Goal: Transaction & Acquisition: Book appointment/travel/reservation

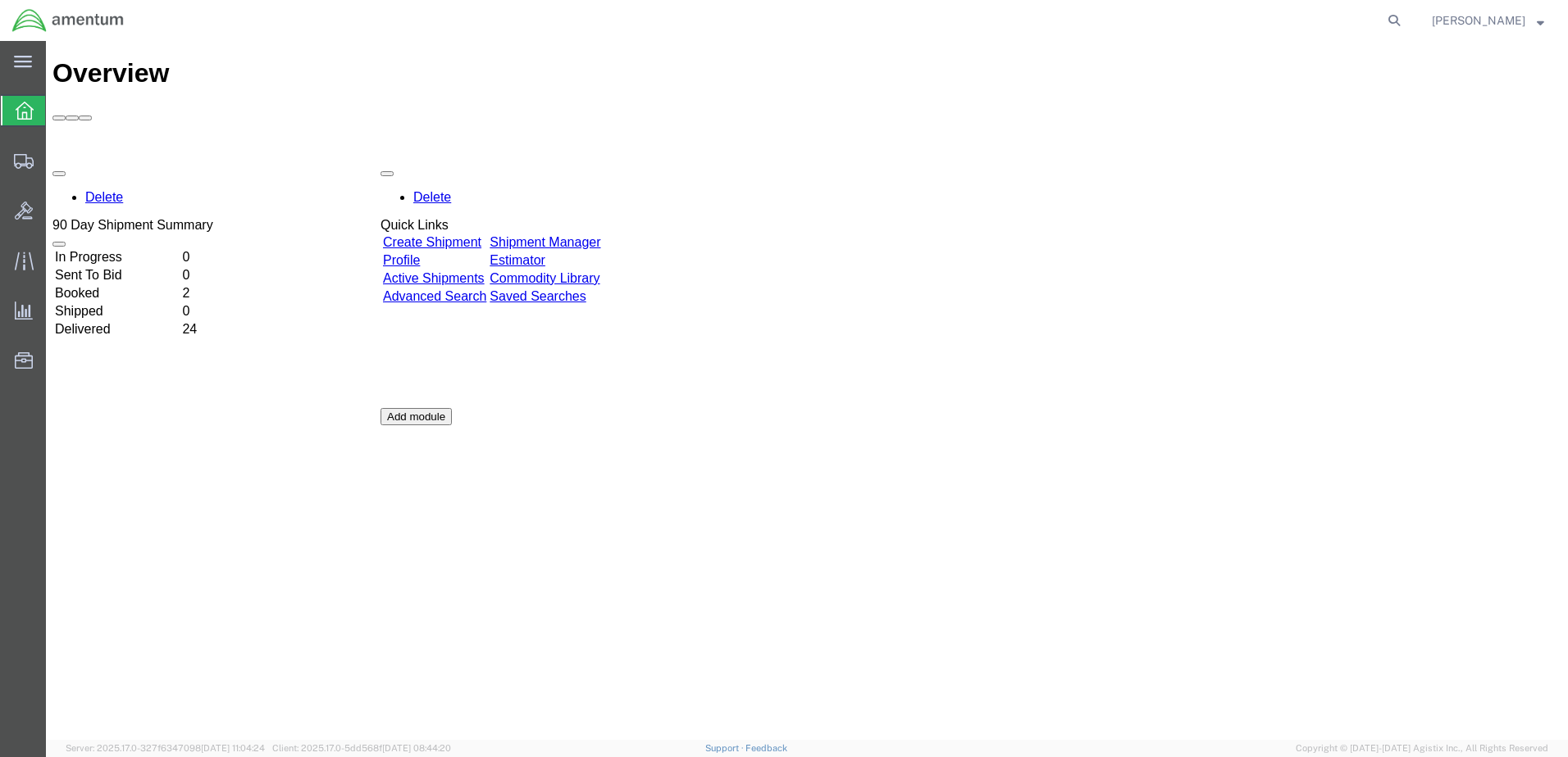
click at [600, 235] on link "Shipment Manager" at bounding box center [544, 241] width 111 height 14
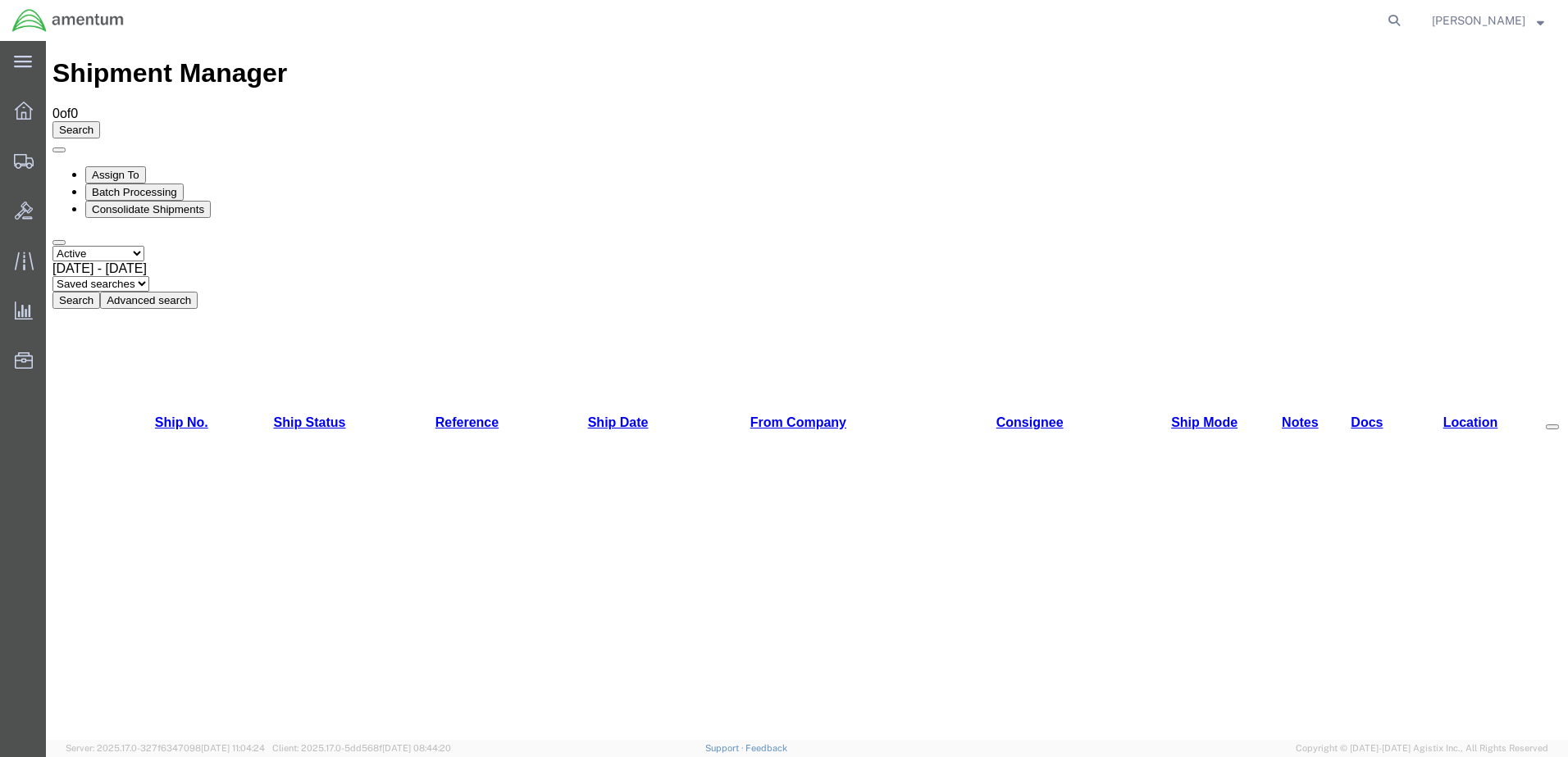
click at [100, 292] on button "Search" at bounding box center [76, 300] width 48 height 17
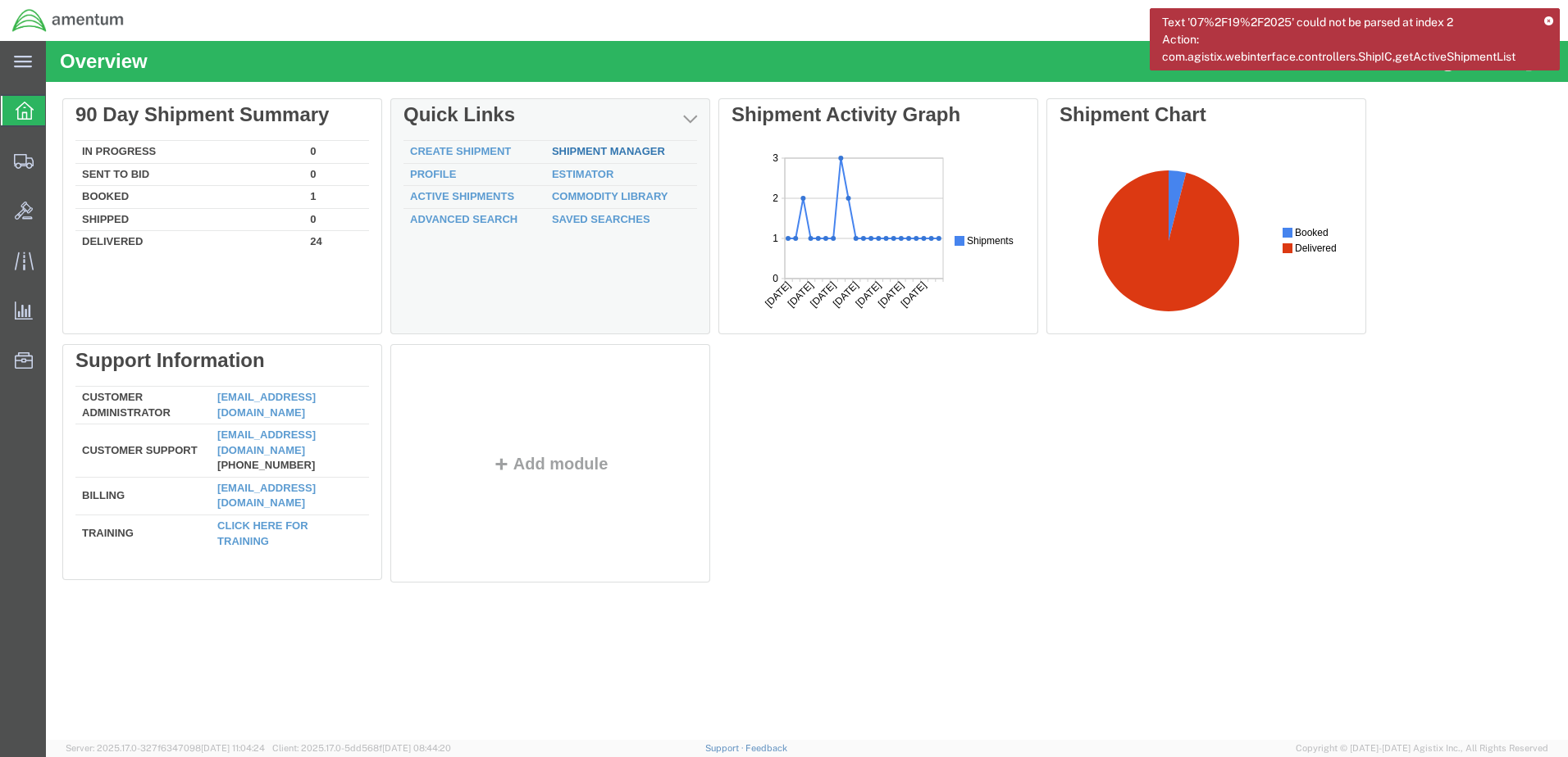
click at [561, 150] on link "Shipment Manager" at bounding box center [608, 150] width 113 height 12
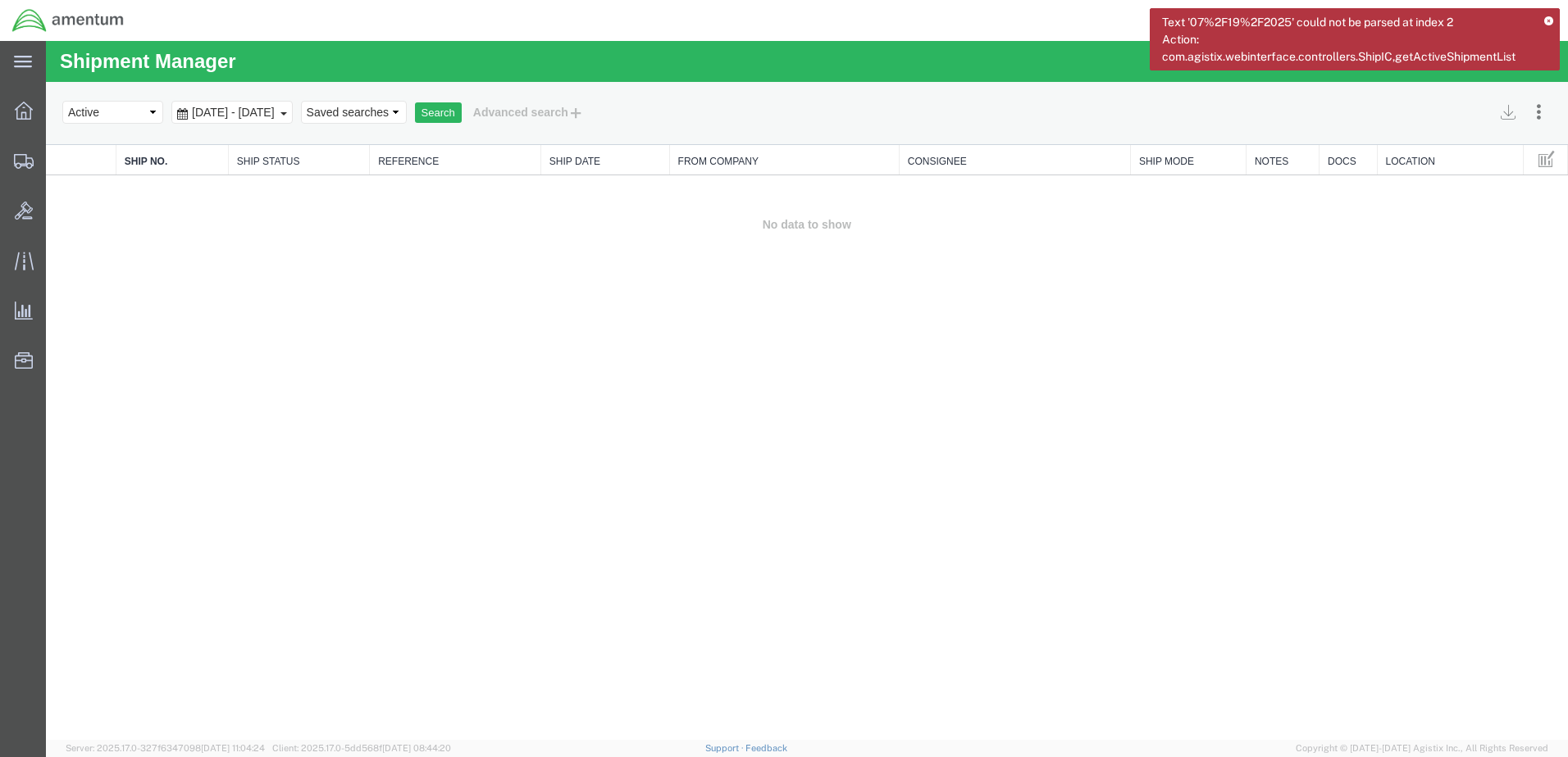
click at [1551, 19] on icon at bounding box center [1549, 22] width 9 height 9
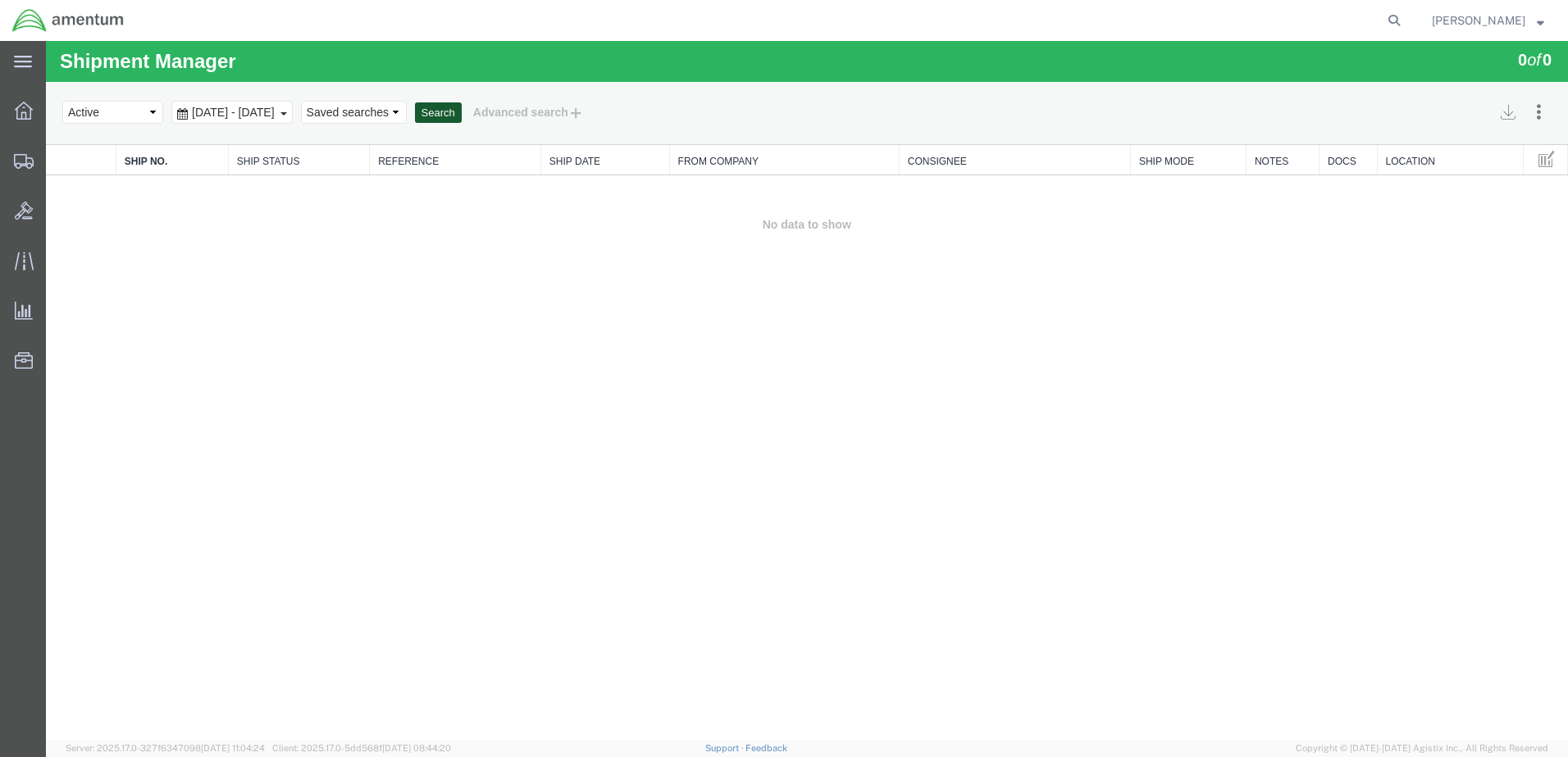
click at [462, 109] on button "Search" at bounding box center [438, 113] width 47 height 21
click at [538, 107] on button "Advanced search" at bounding box center [529, 112] width 134 height 28
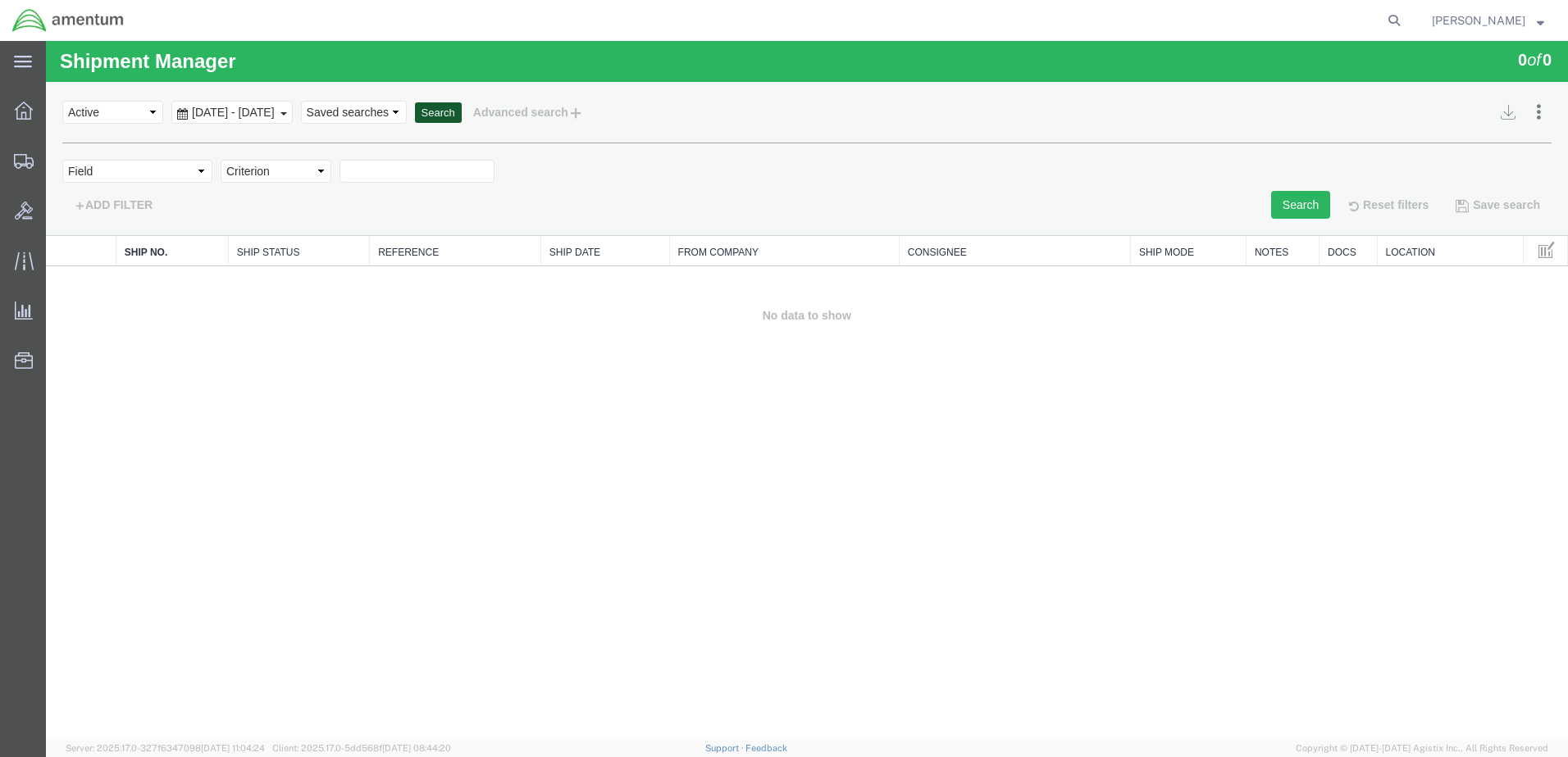
click at [462, 112] on button "Search" at bounding box center [438, 113] width 47 height 21
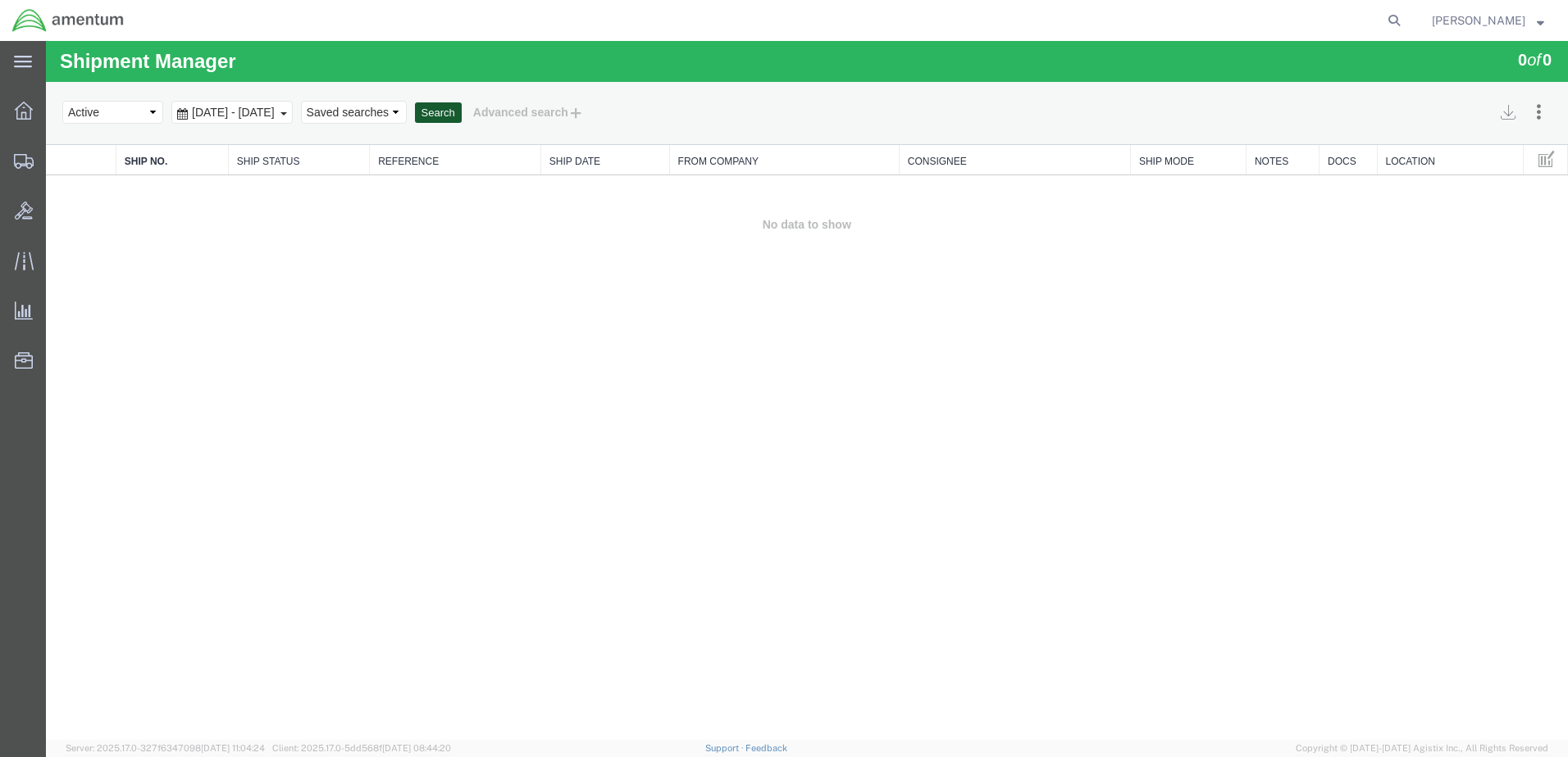
click at [462, 116] on button "Search" at bounding box center [438, 113] width 47 height 21
click at [462, 106] on button "Search" at bounding box center [438, 113] width 47 height 21
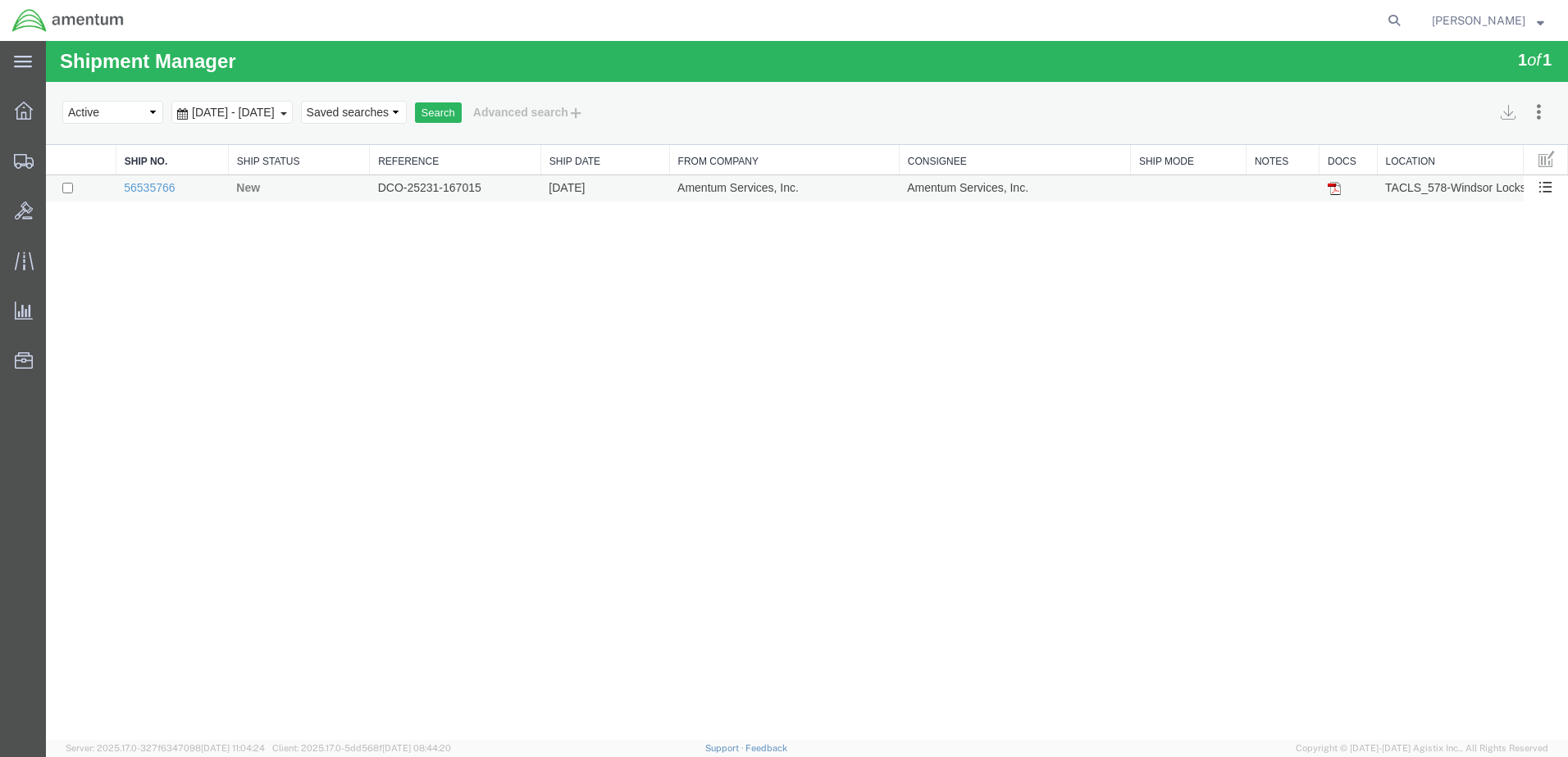
click at [686, 184] on td "Amentum Services, Inc." at bounding box center [784, 188] width 230 height 27
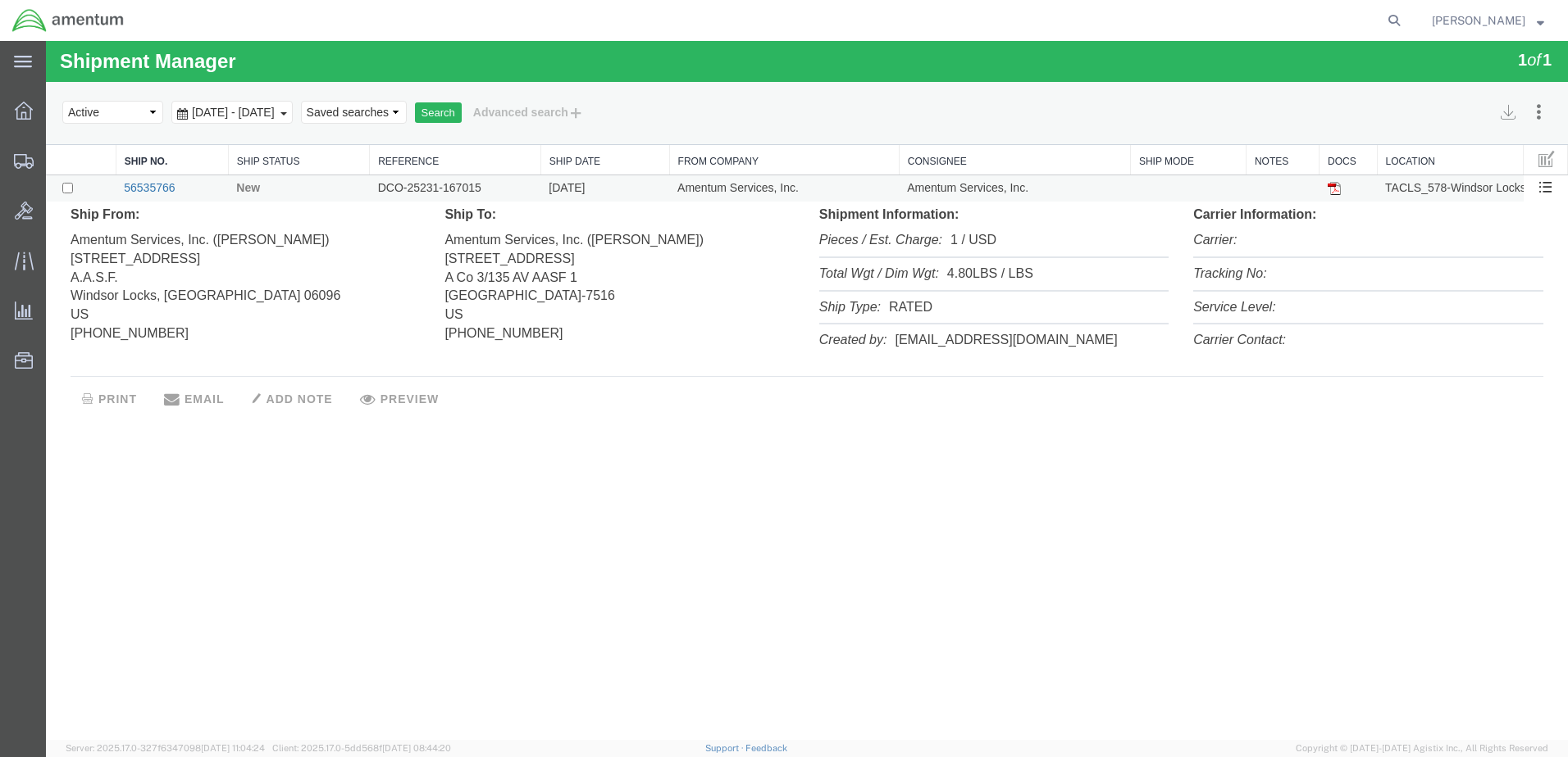
click at [163, 194] on link "56535766" at bounding box center [149, 187] width 50 height 13
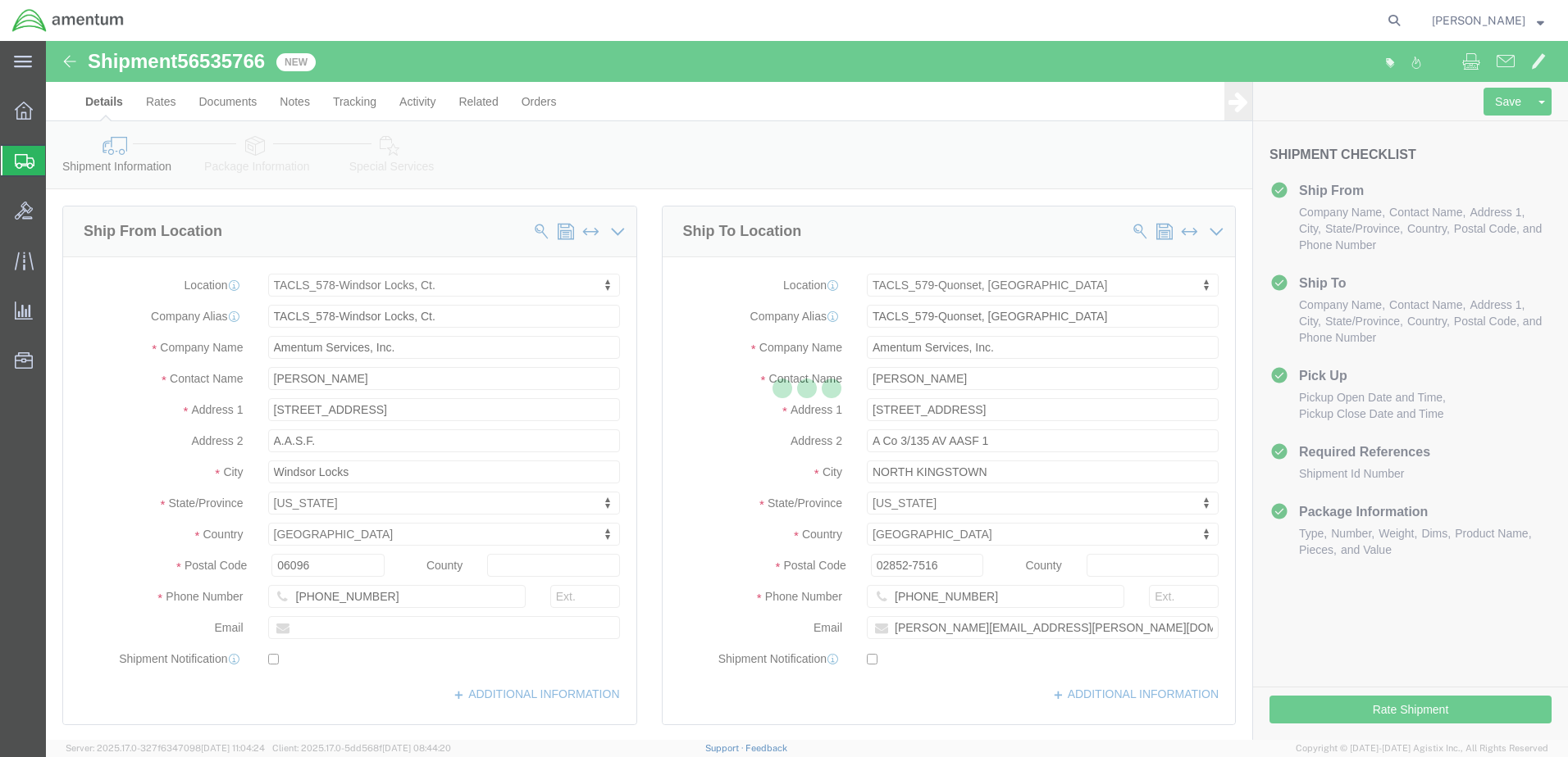
select select "42700"
select select "42701"
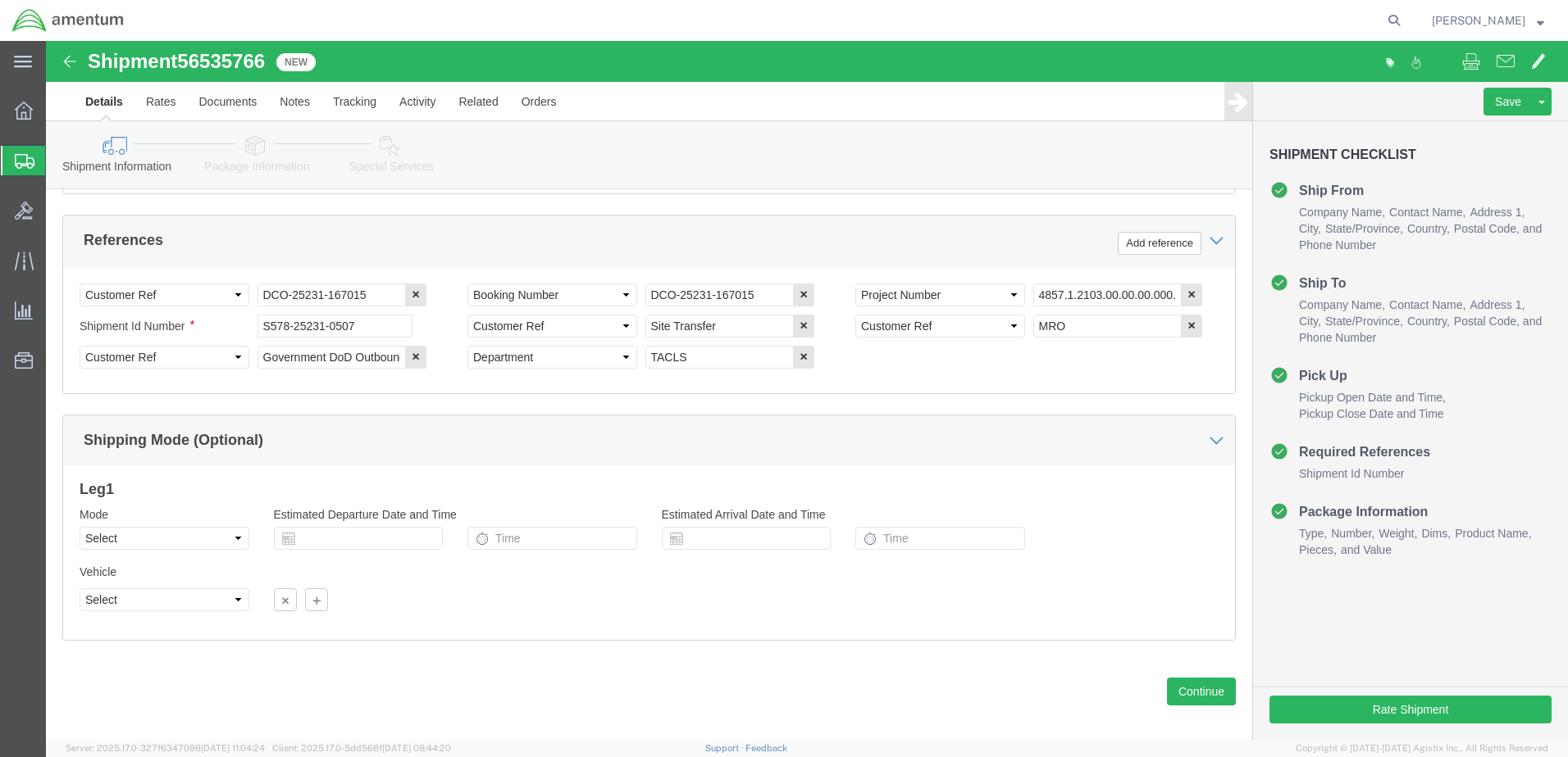
scroll to position [771, 0]
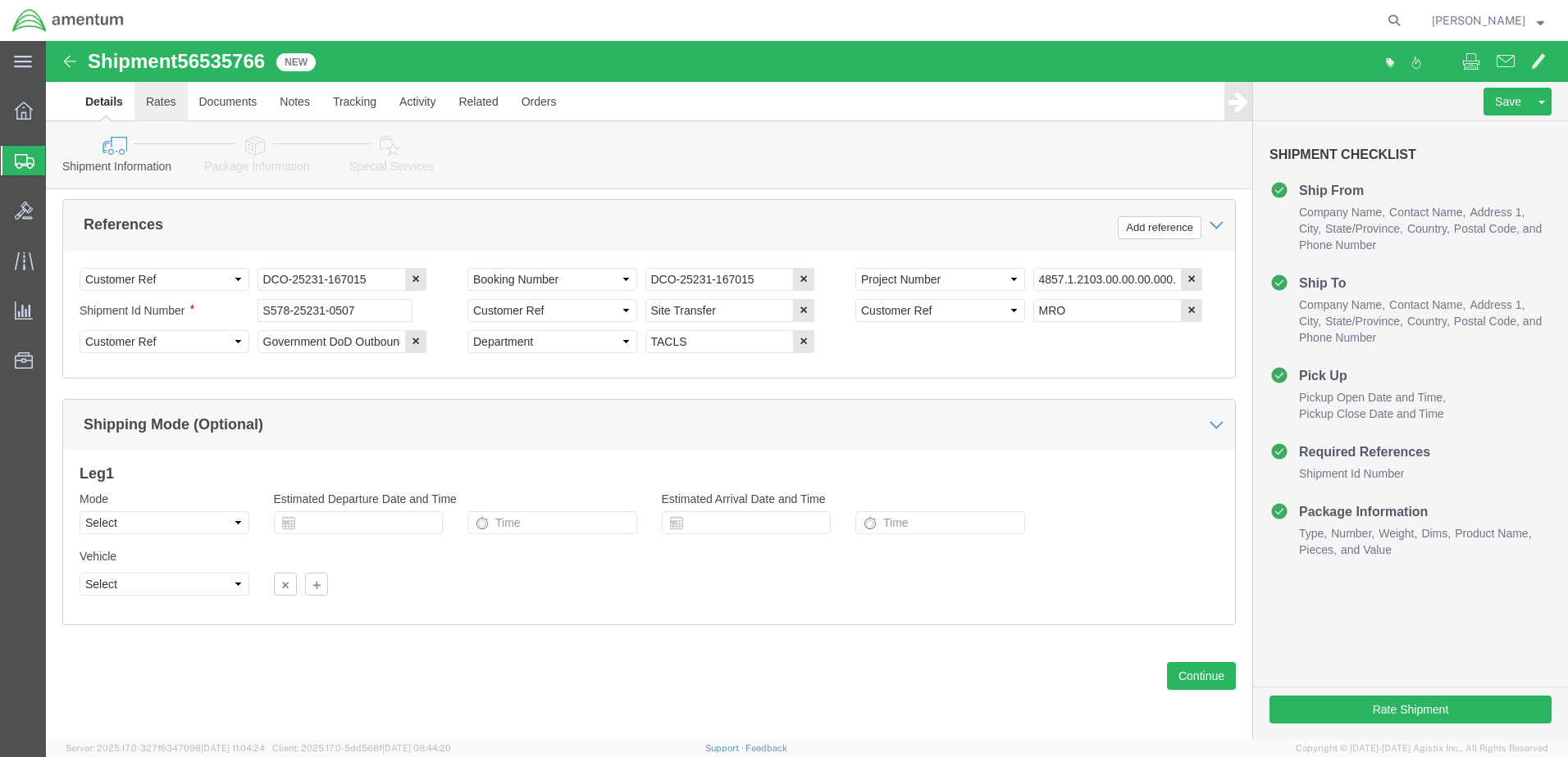
click link "Rates"
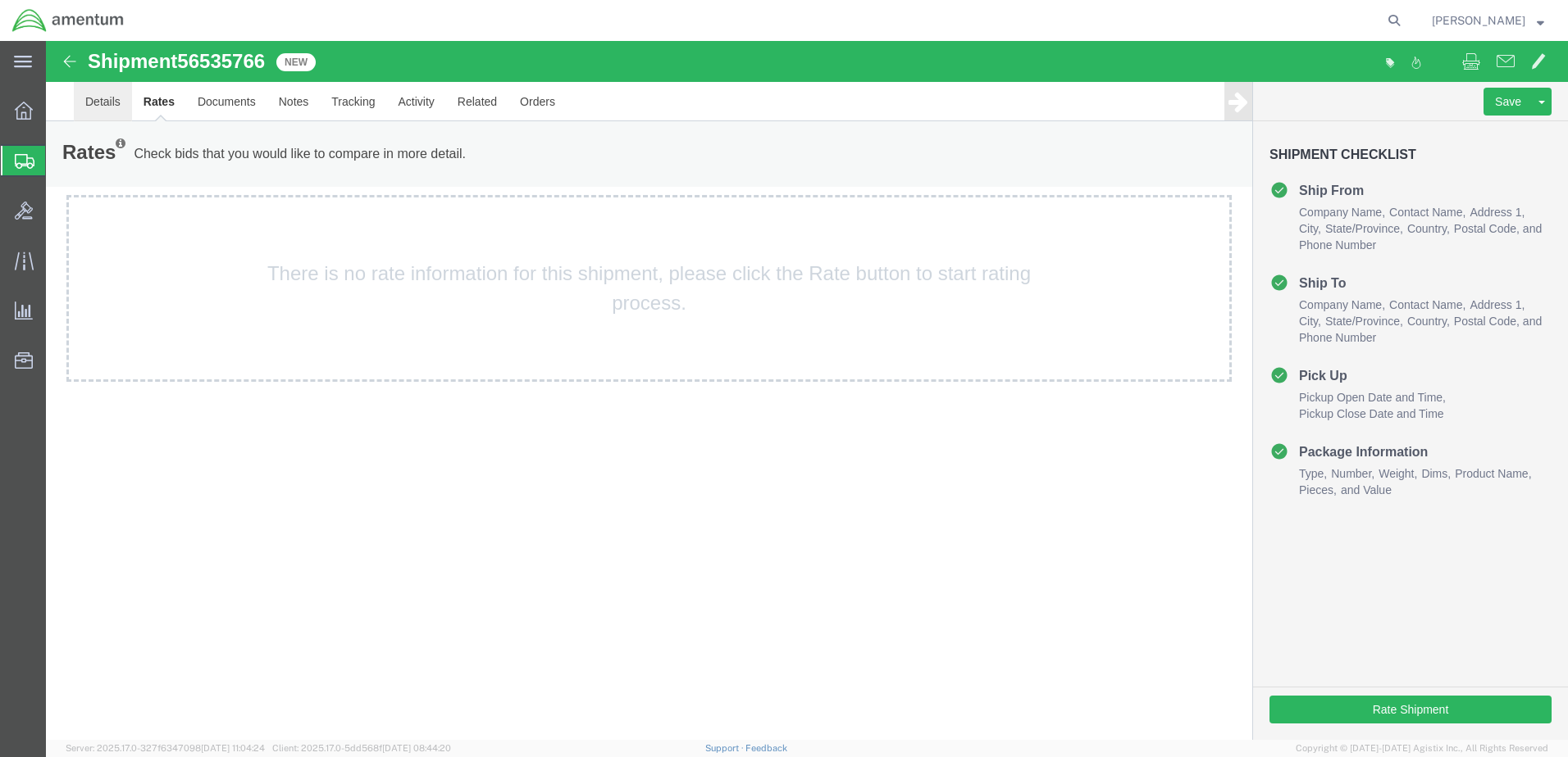
click at [117, 100] on link "Details" at bounding box center [102, 101] width 58 height 39
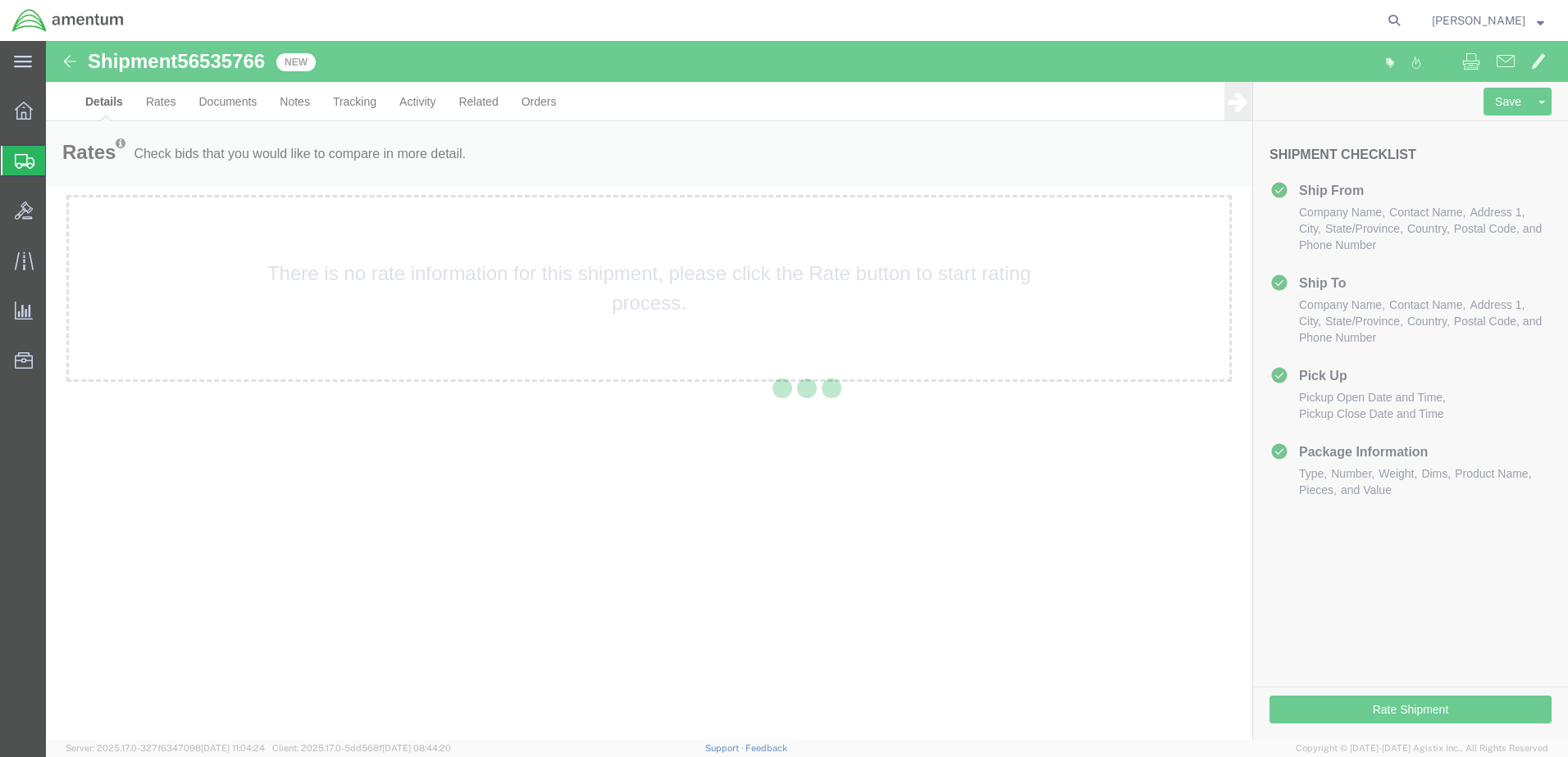
select select "42700"
select select "42701"
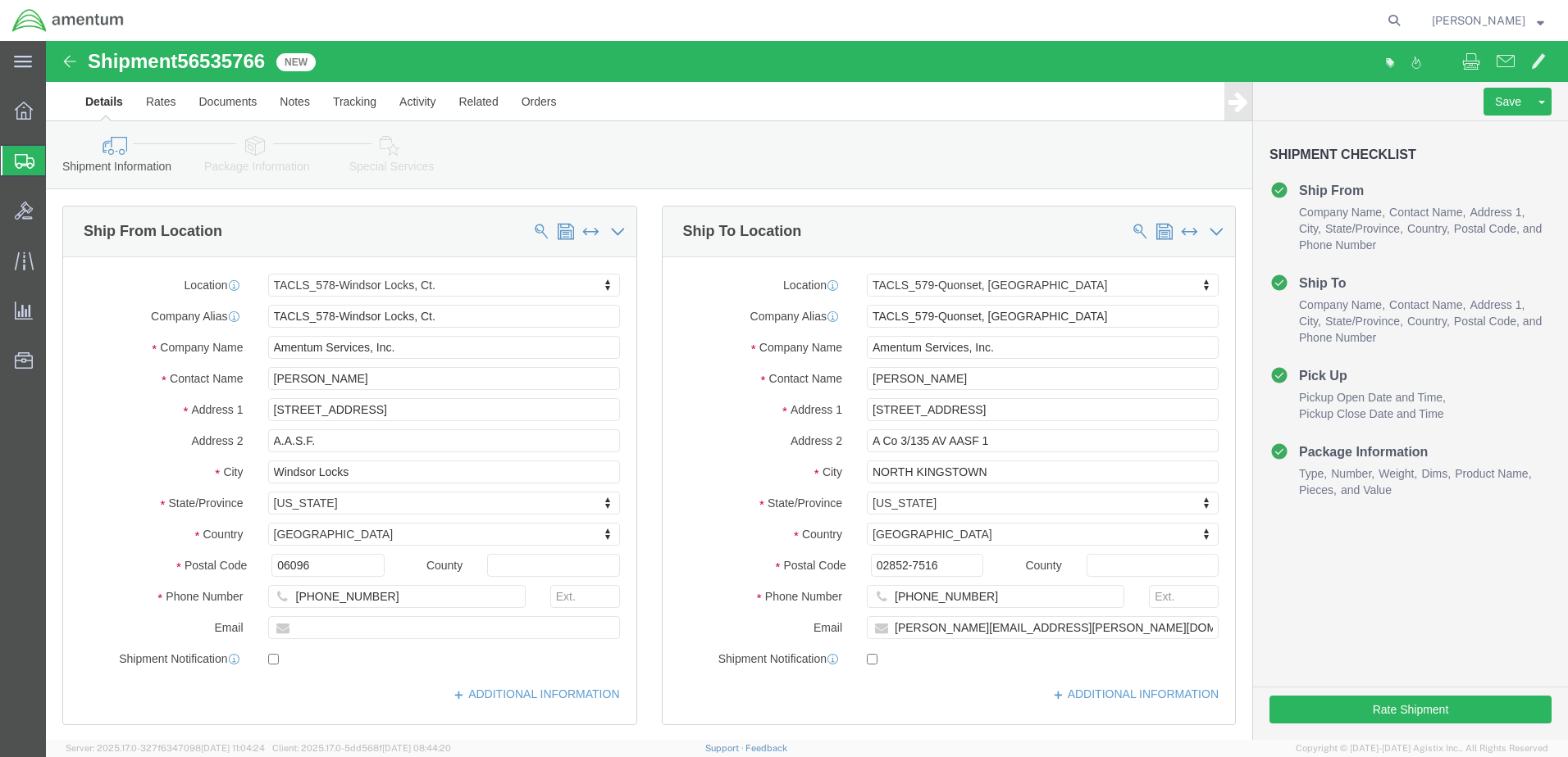
click icon
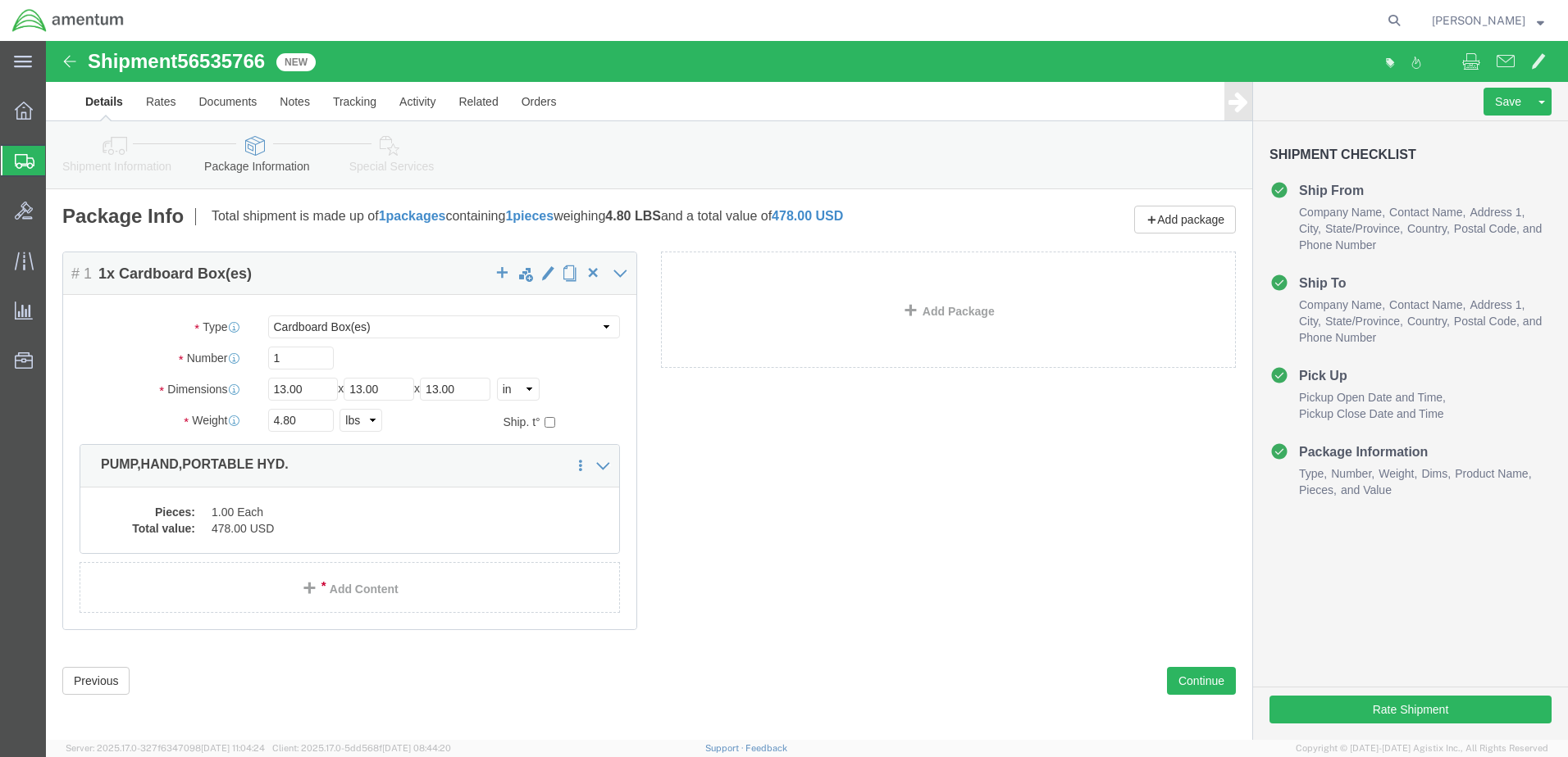
scroll to position [5, 0]
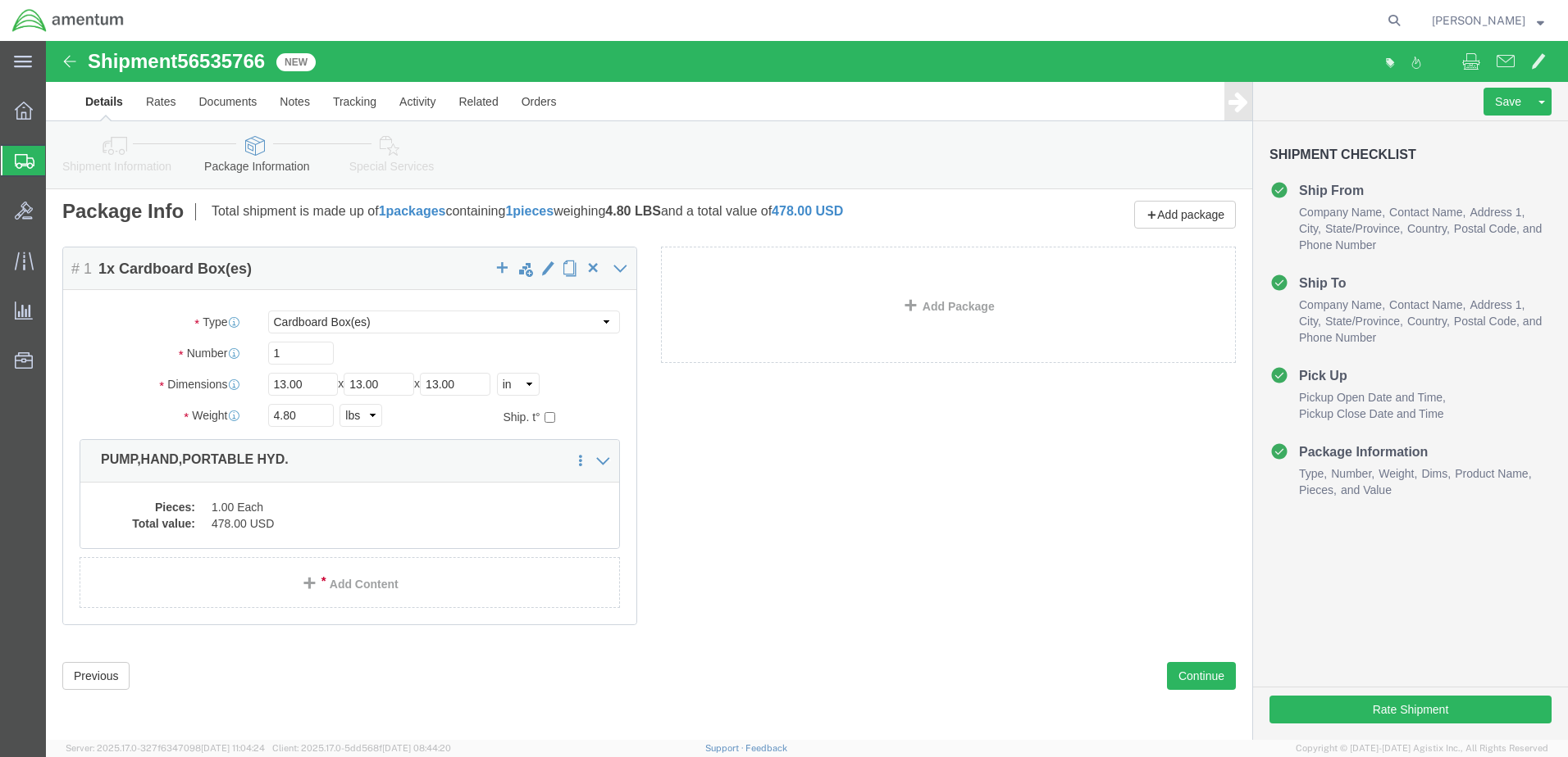
click icon
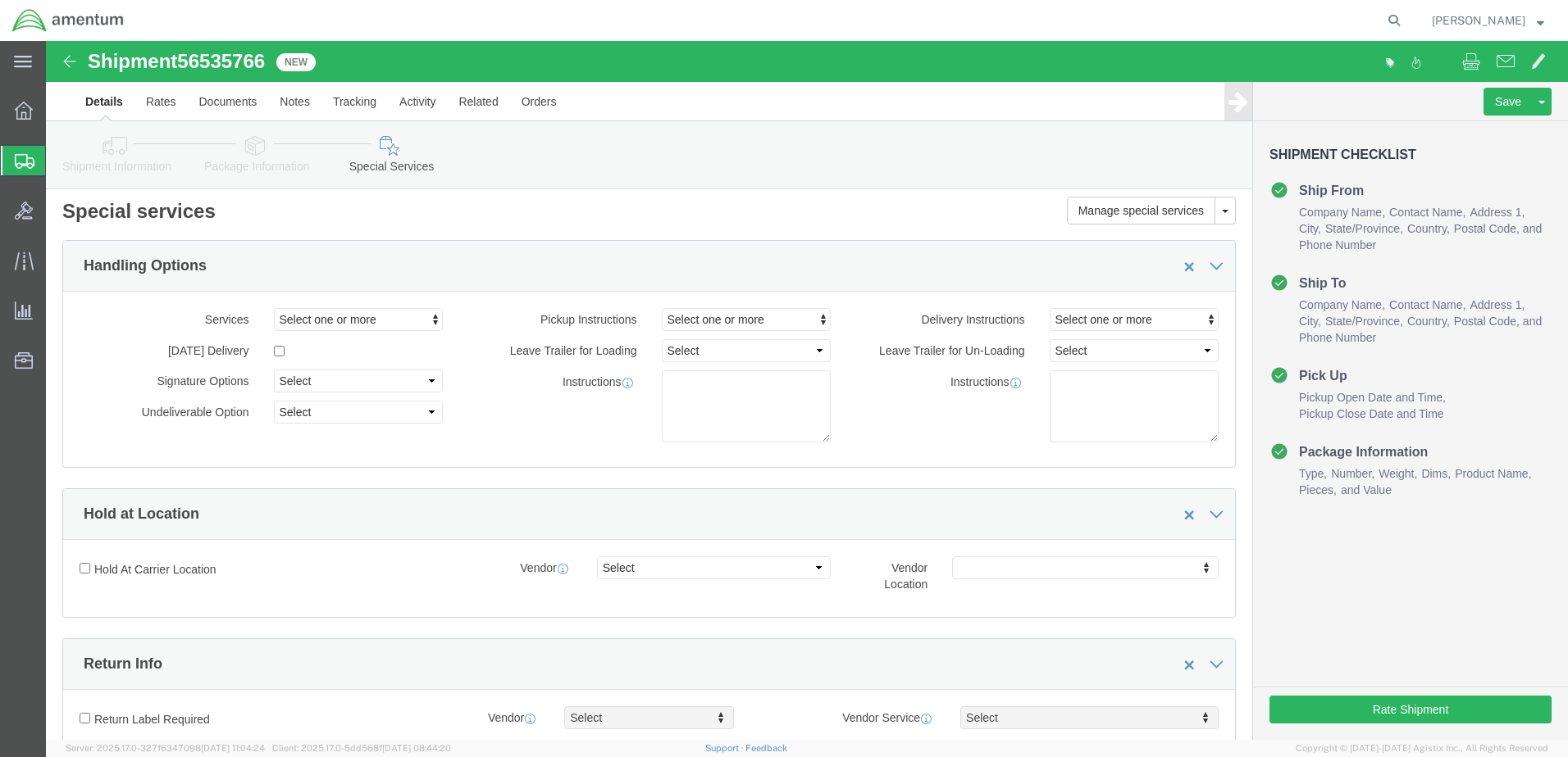
click icon
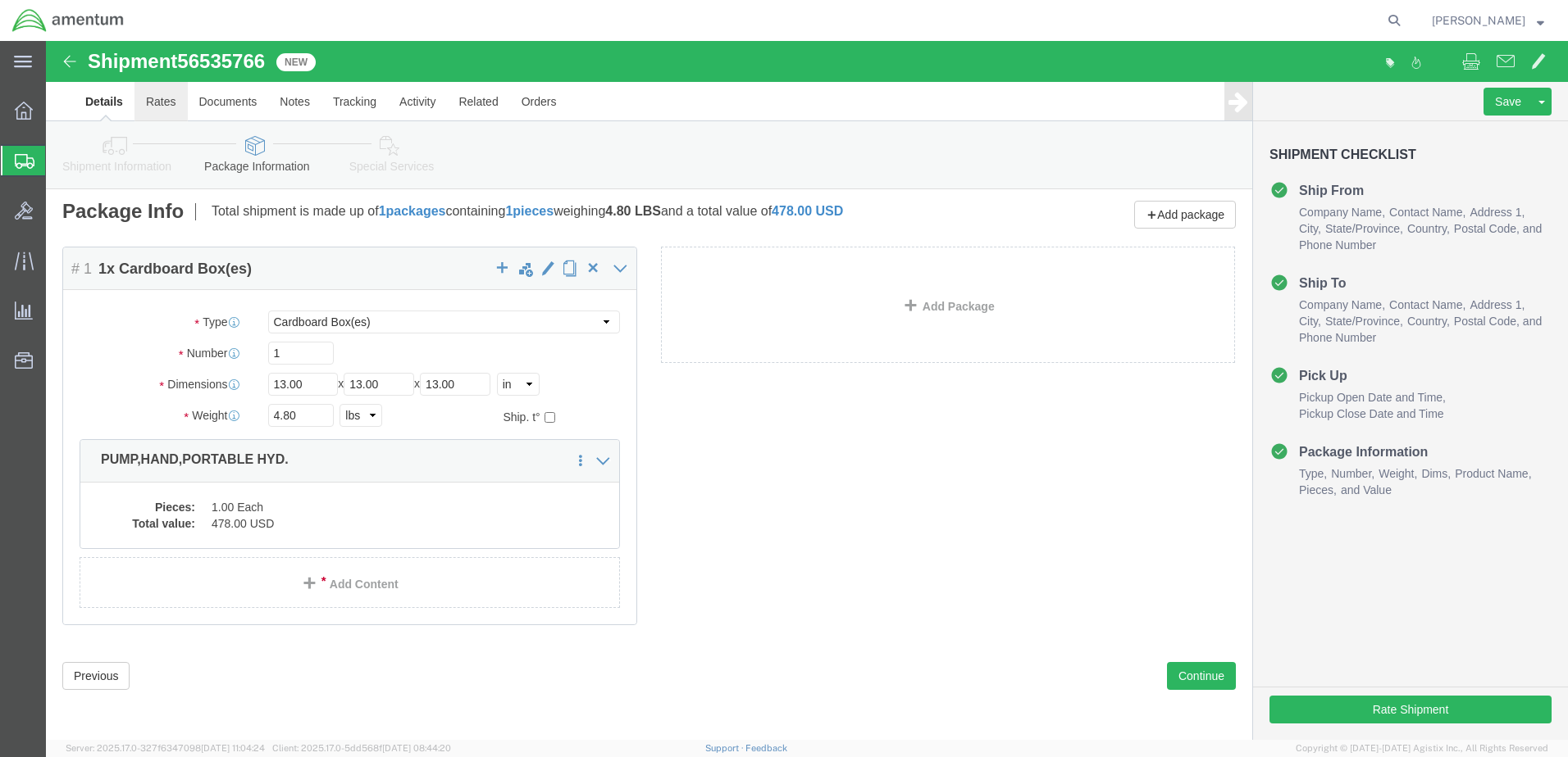
click link "Rates"
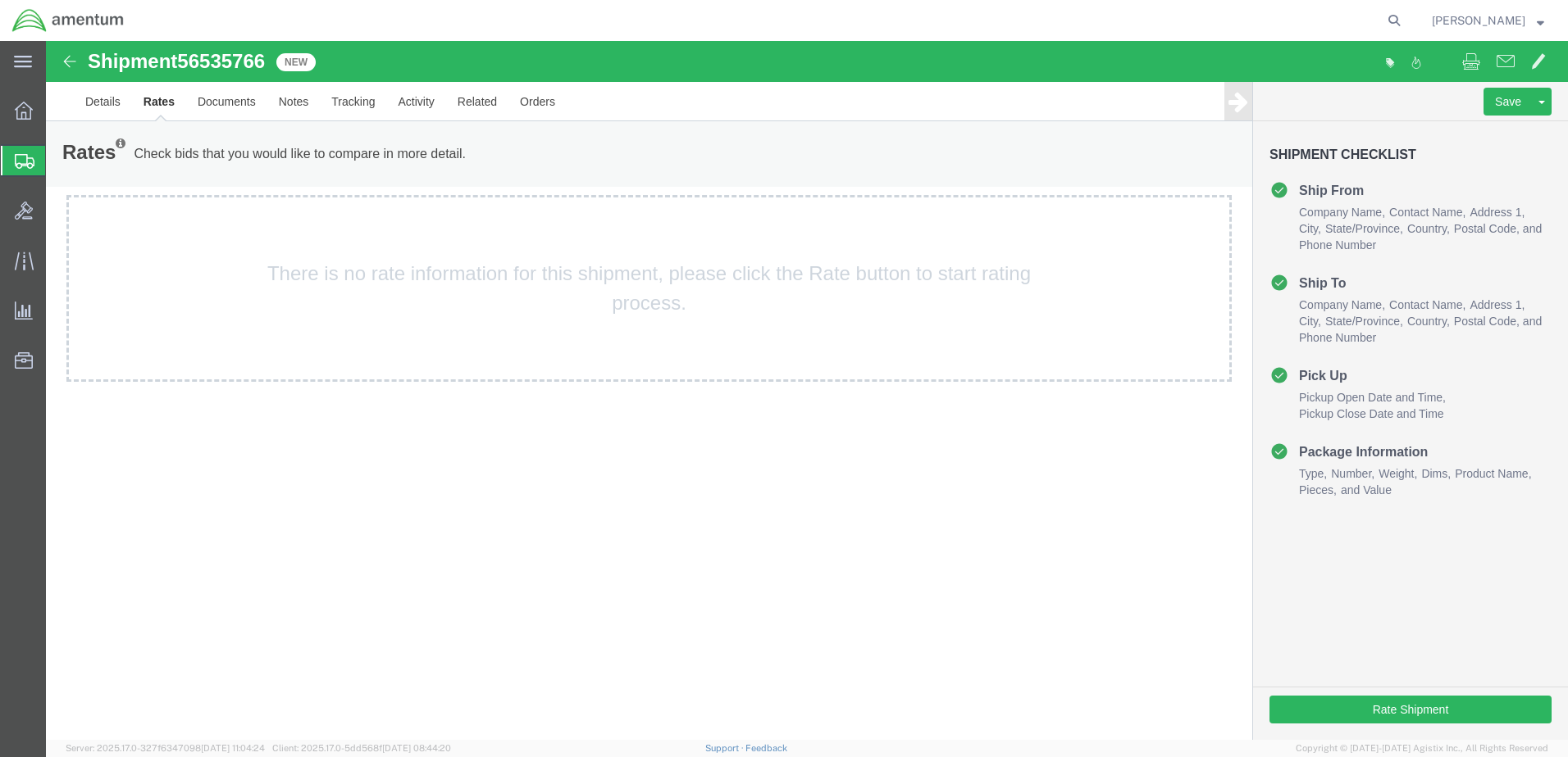
click at [251, 298] on div "There is no rate information for this shipment, please click the Rate button to…" at bounding box center [649, 289] width 1166 height 187
click at [114, 100] on link "Details" at bounding box center [102, 101] width 58 height 39
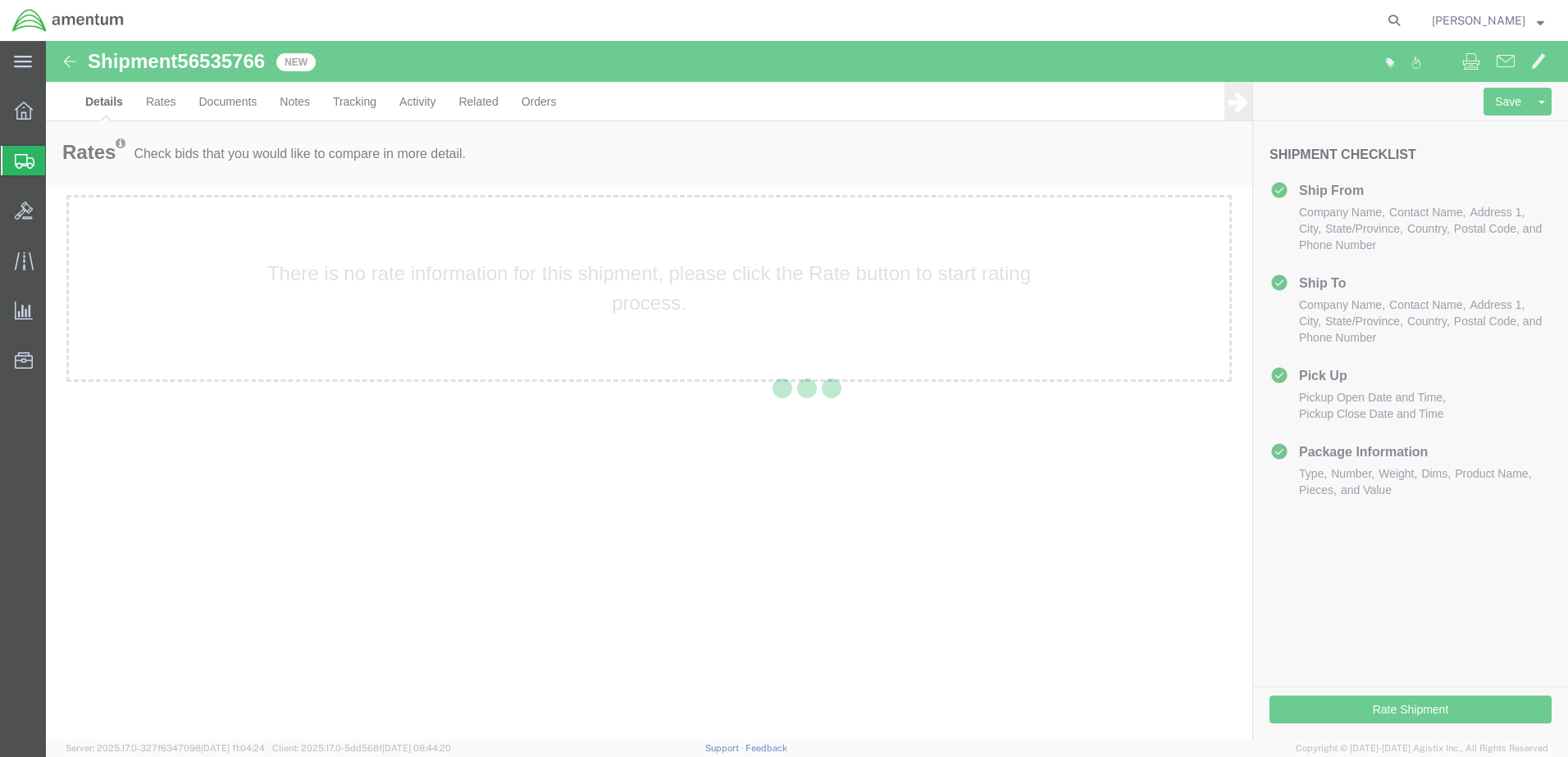
select select "42700"
select select "42701"
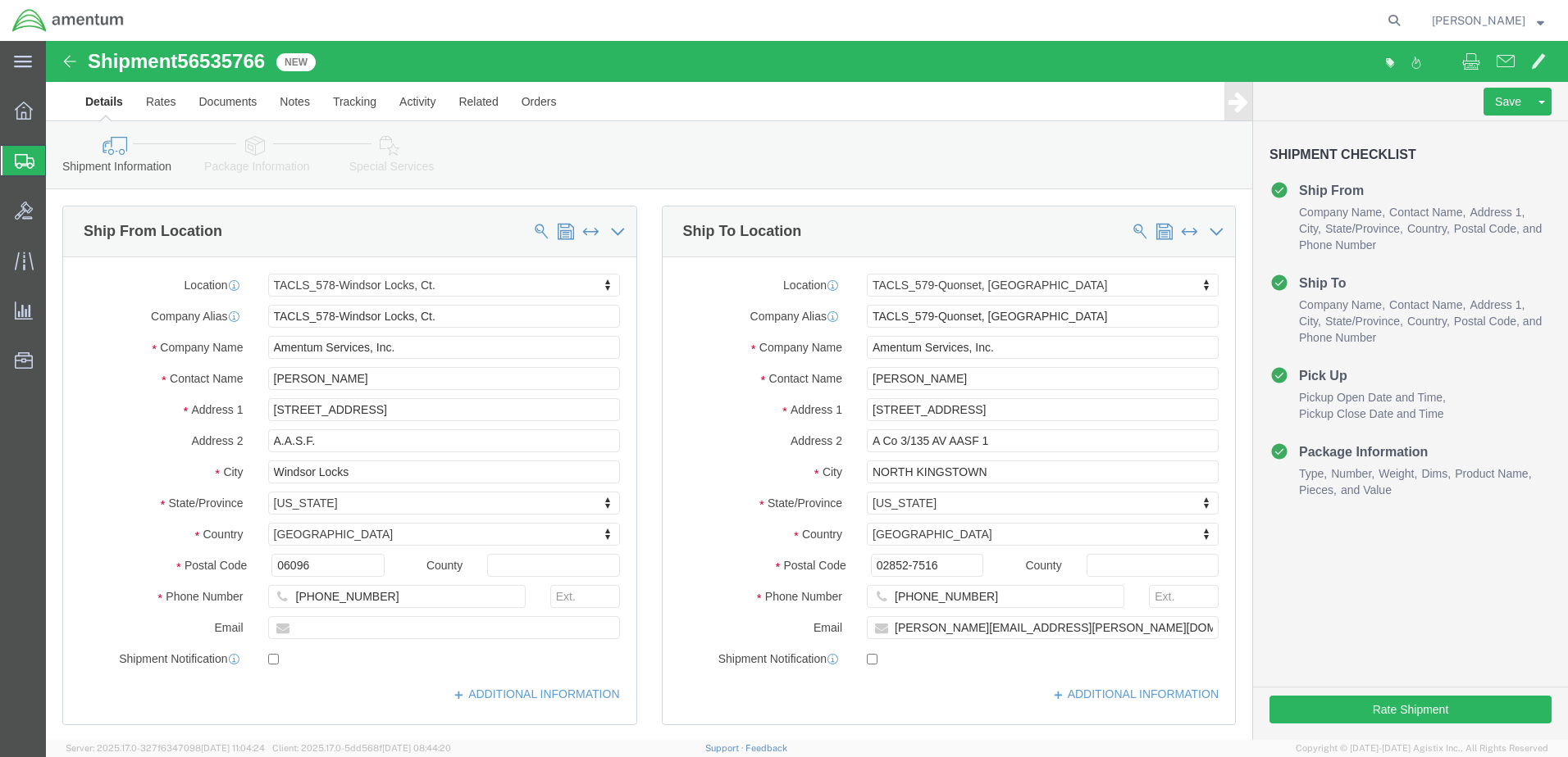
click icon
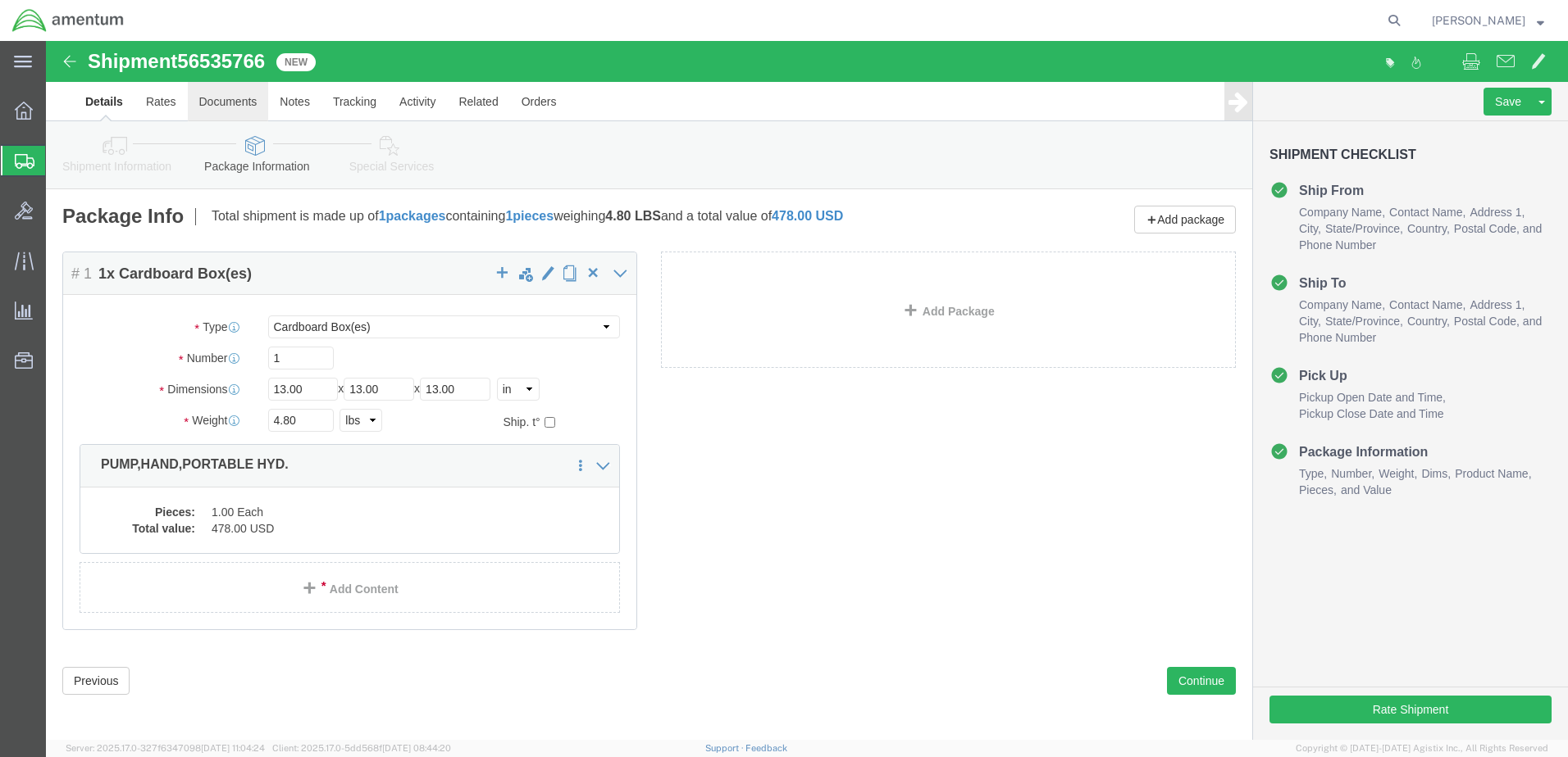
click link "Documents"
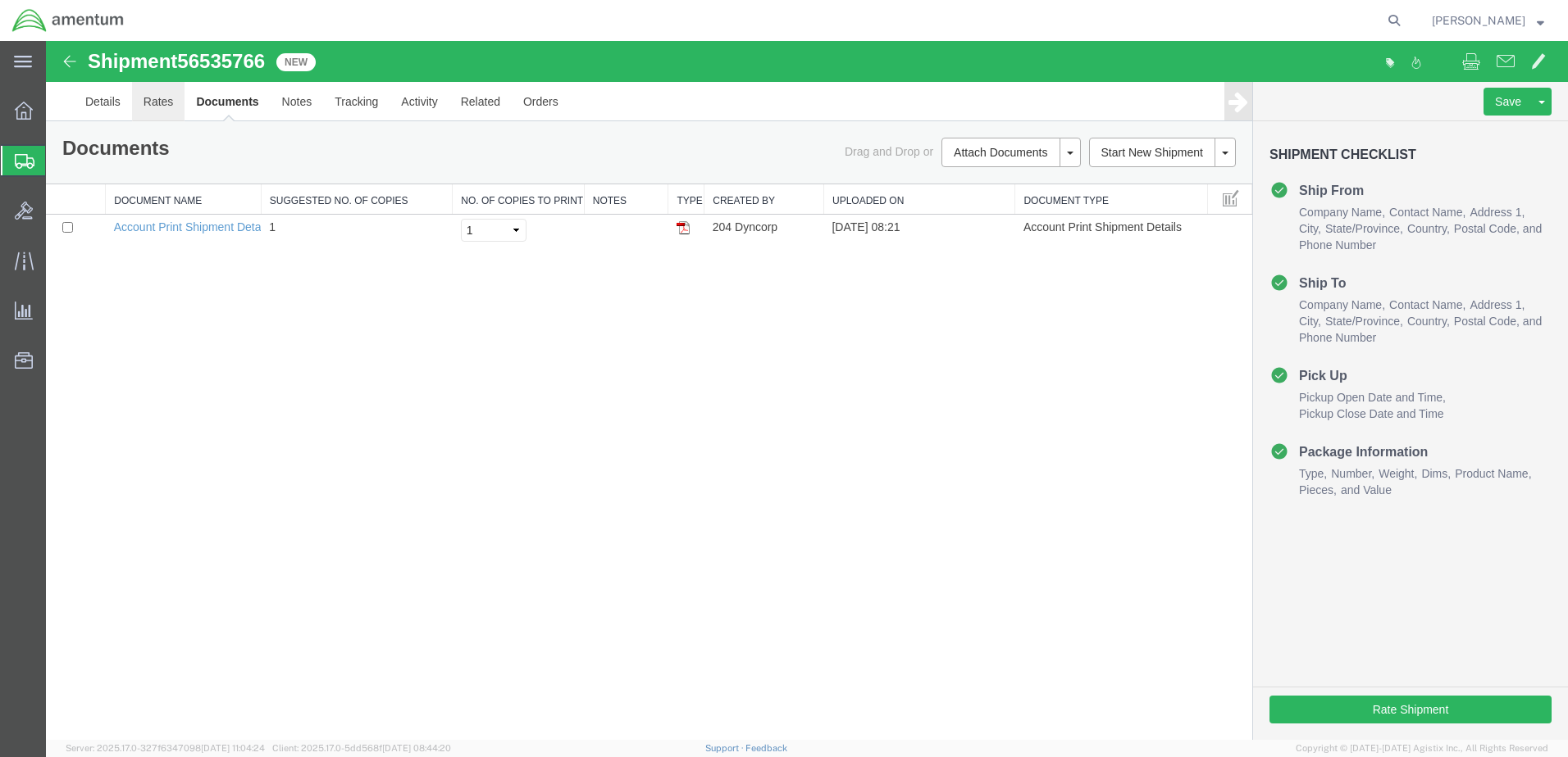
click at [162, 104] on link "Rates" at bounding box center [159, 101] width 53 height 39
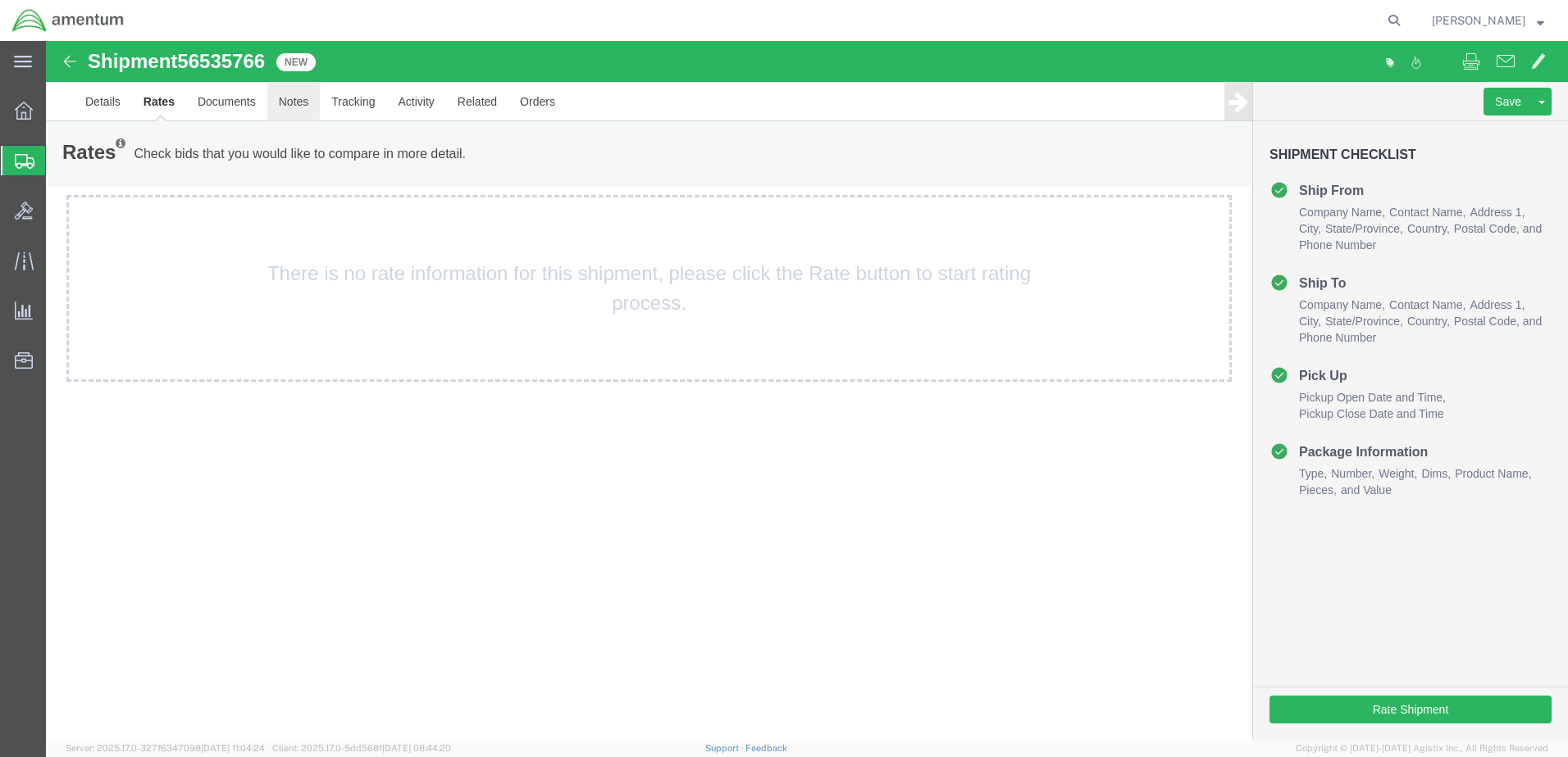
click at [298, 98] on link "Notes" at bounding box center [294, 101] width 53 height 39
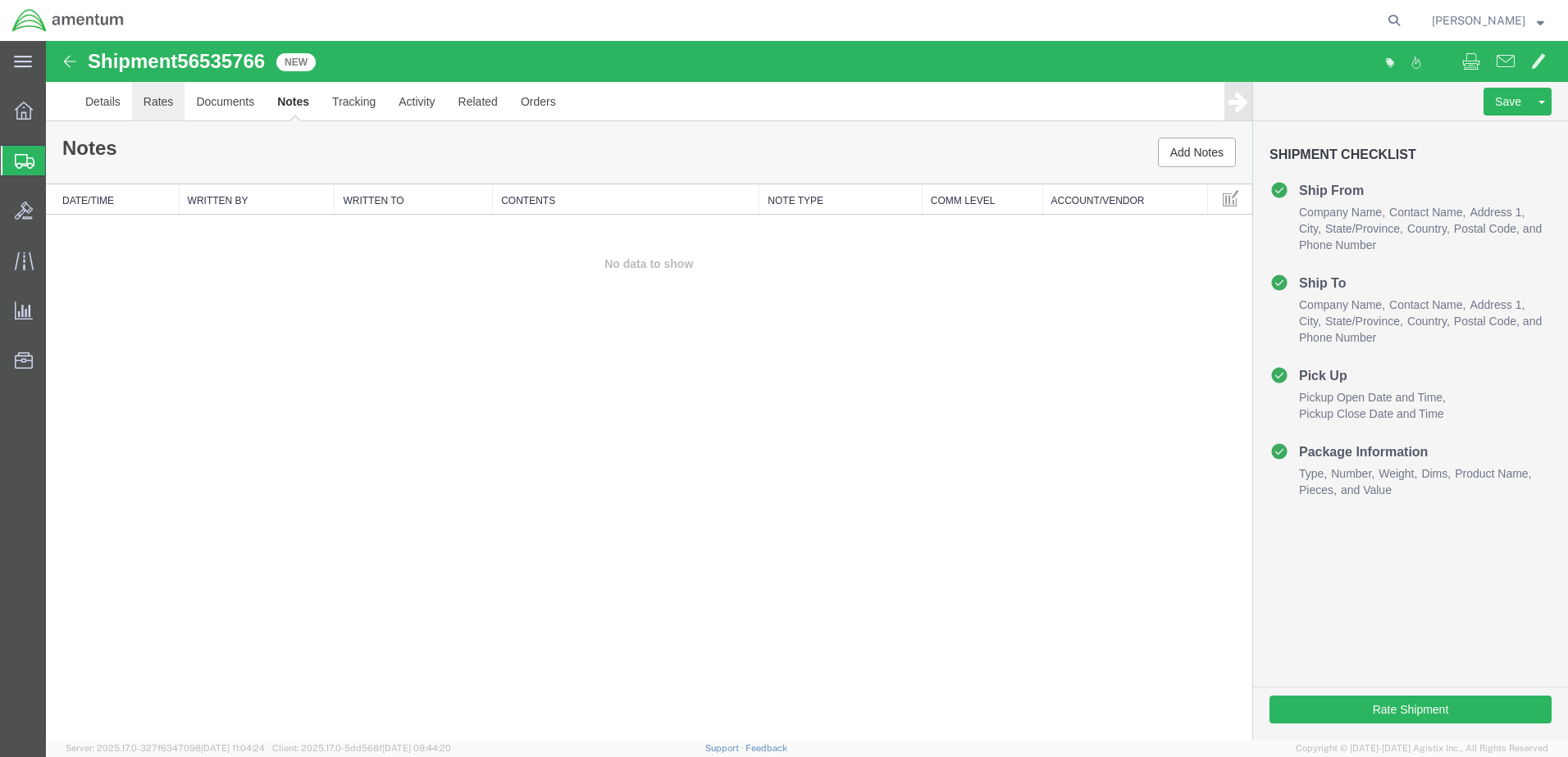
click at [163, 107] on link "Rates" at bounding box center [159, 101] width 53 height 39
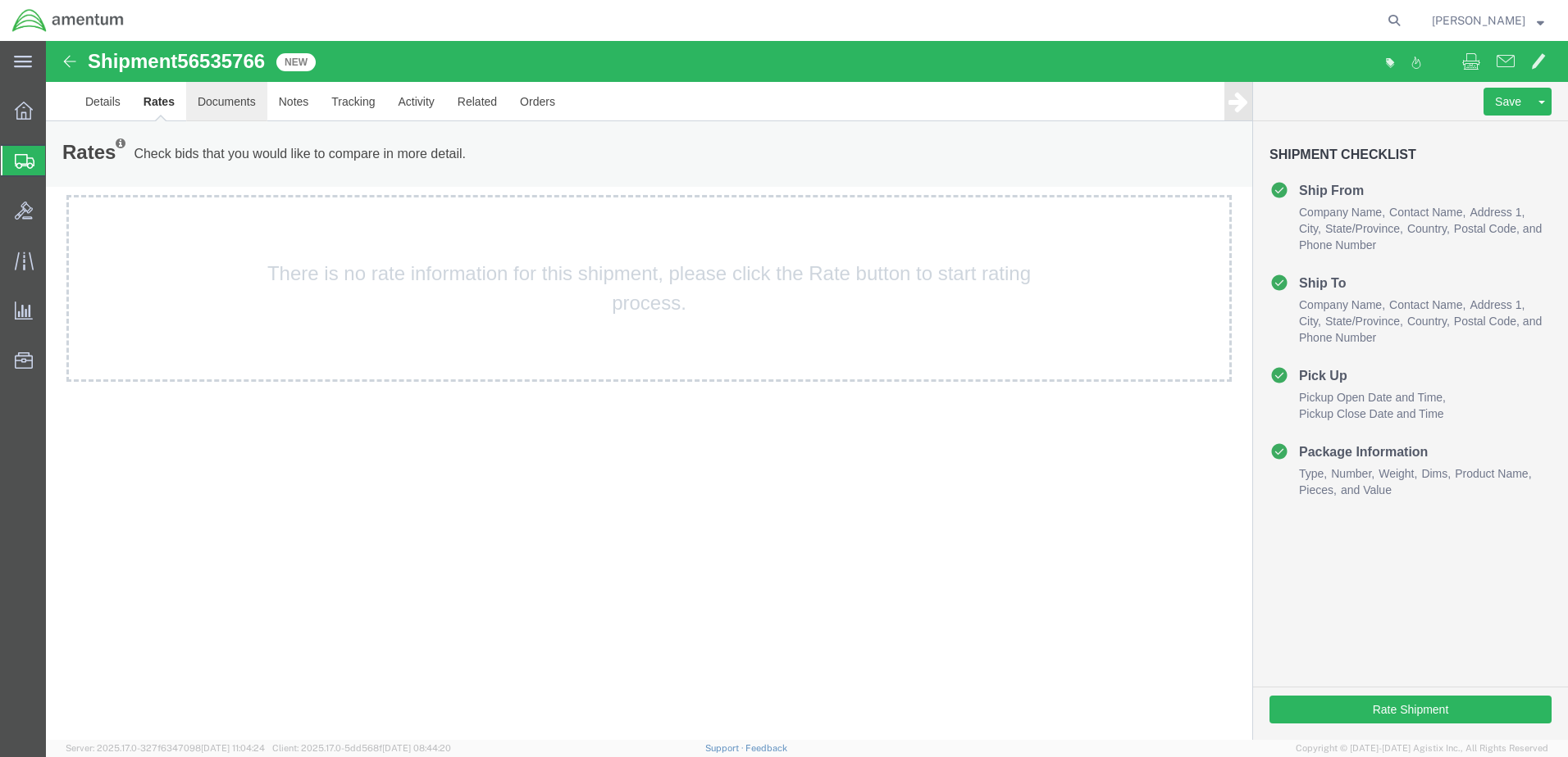
click at [210, 98] on link "Documents" at bounding box center [227, 101] width 81 height 39
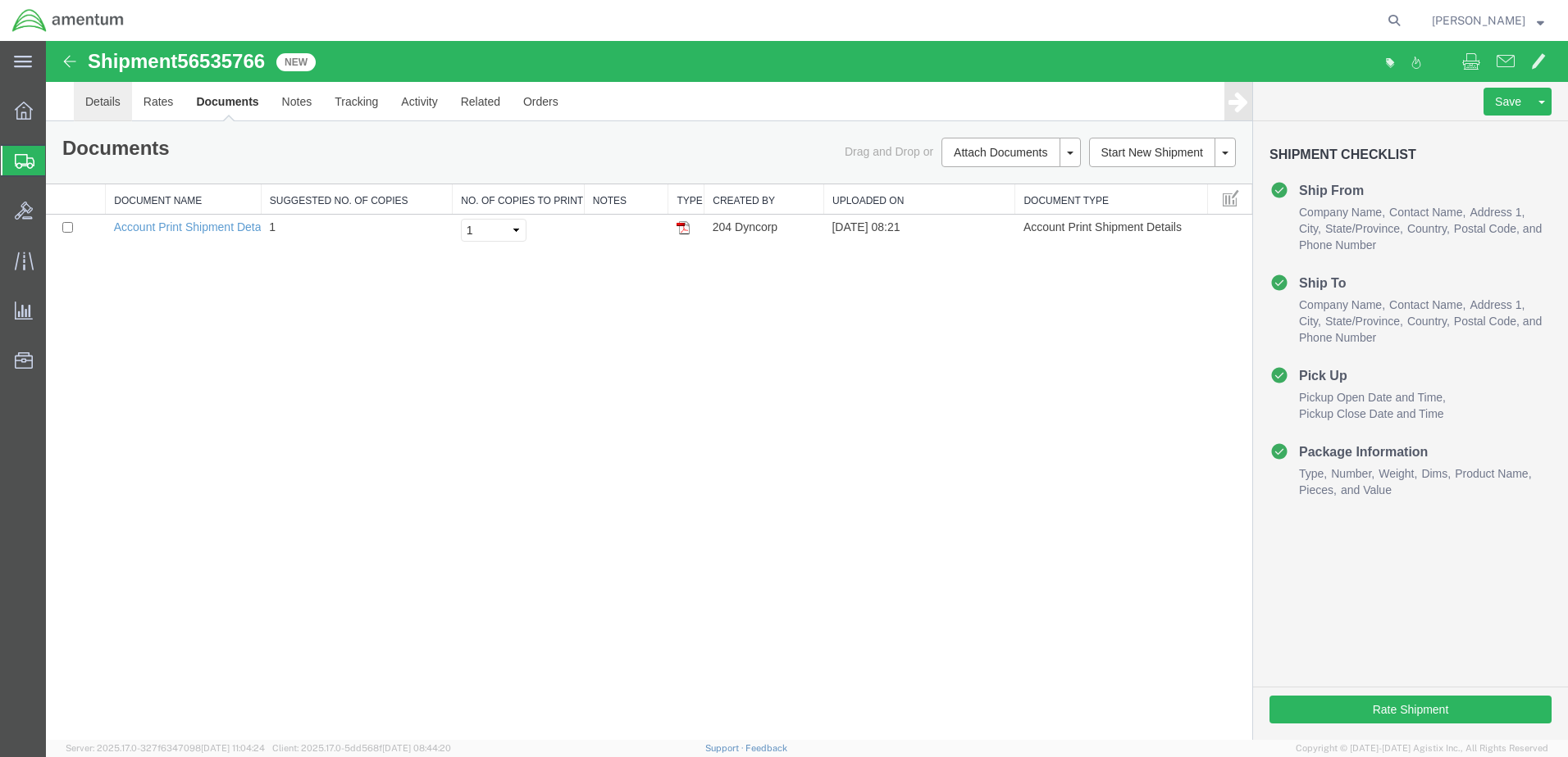
click at [111, 101] on link "Details" at bounding box center [102, 101] width 58 height 39
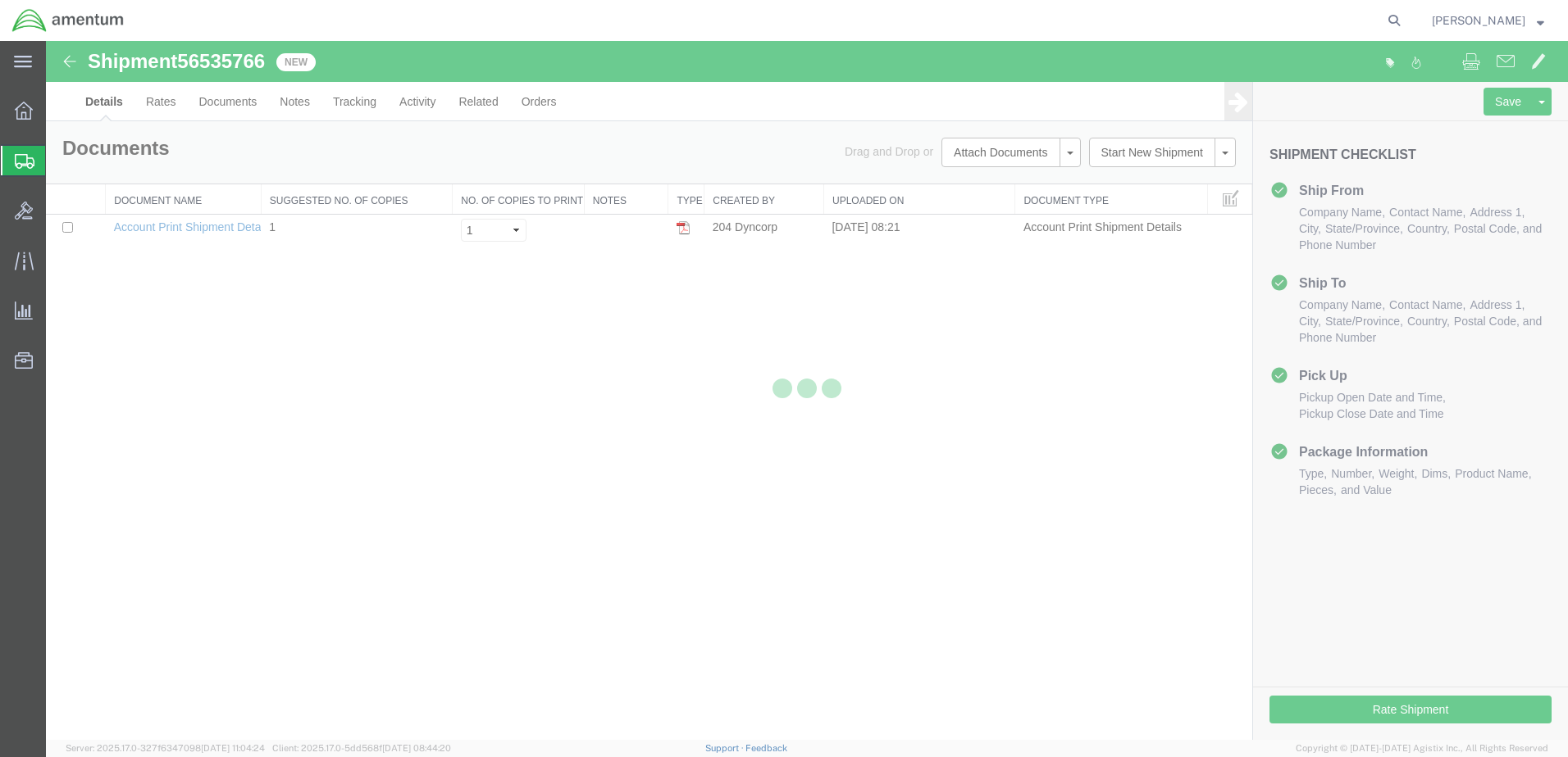
select select "42700"
select select "42701"
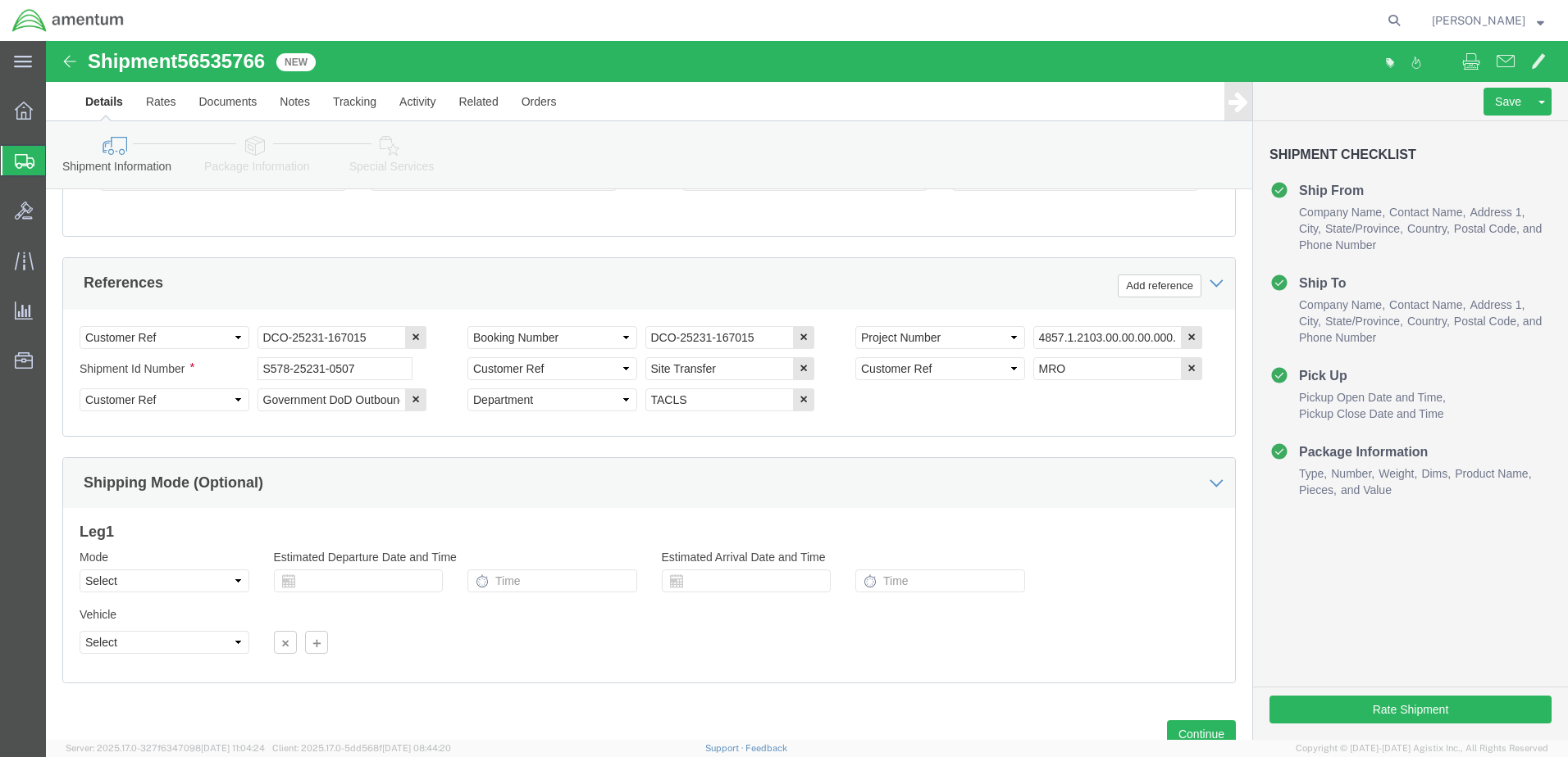
scroll to position [771, 0]
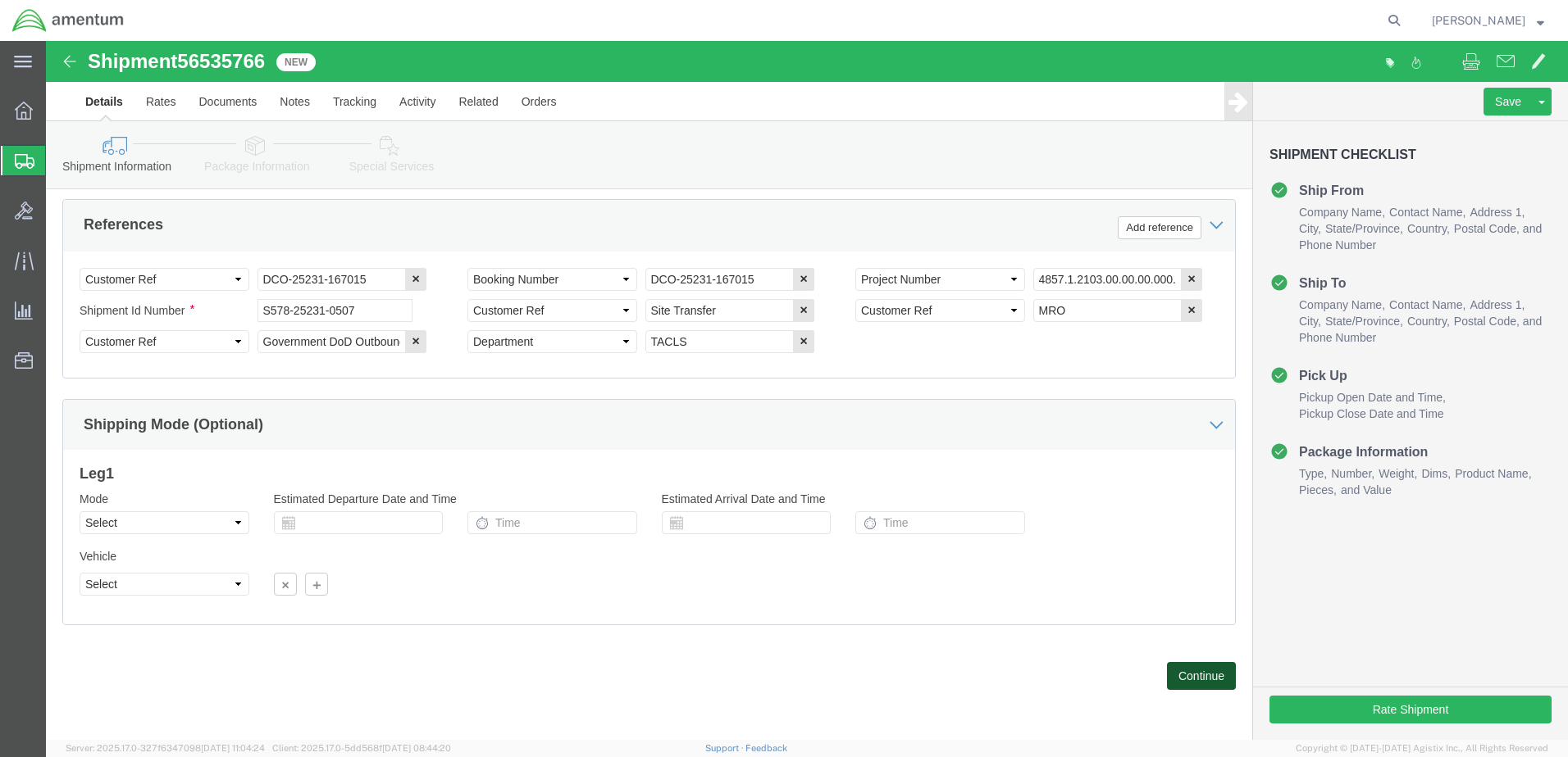
click button "Continue"
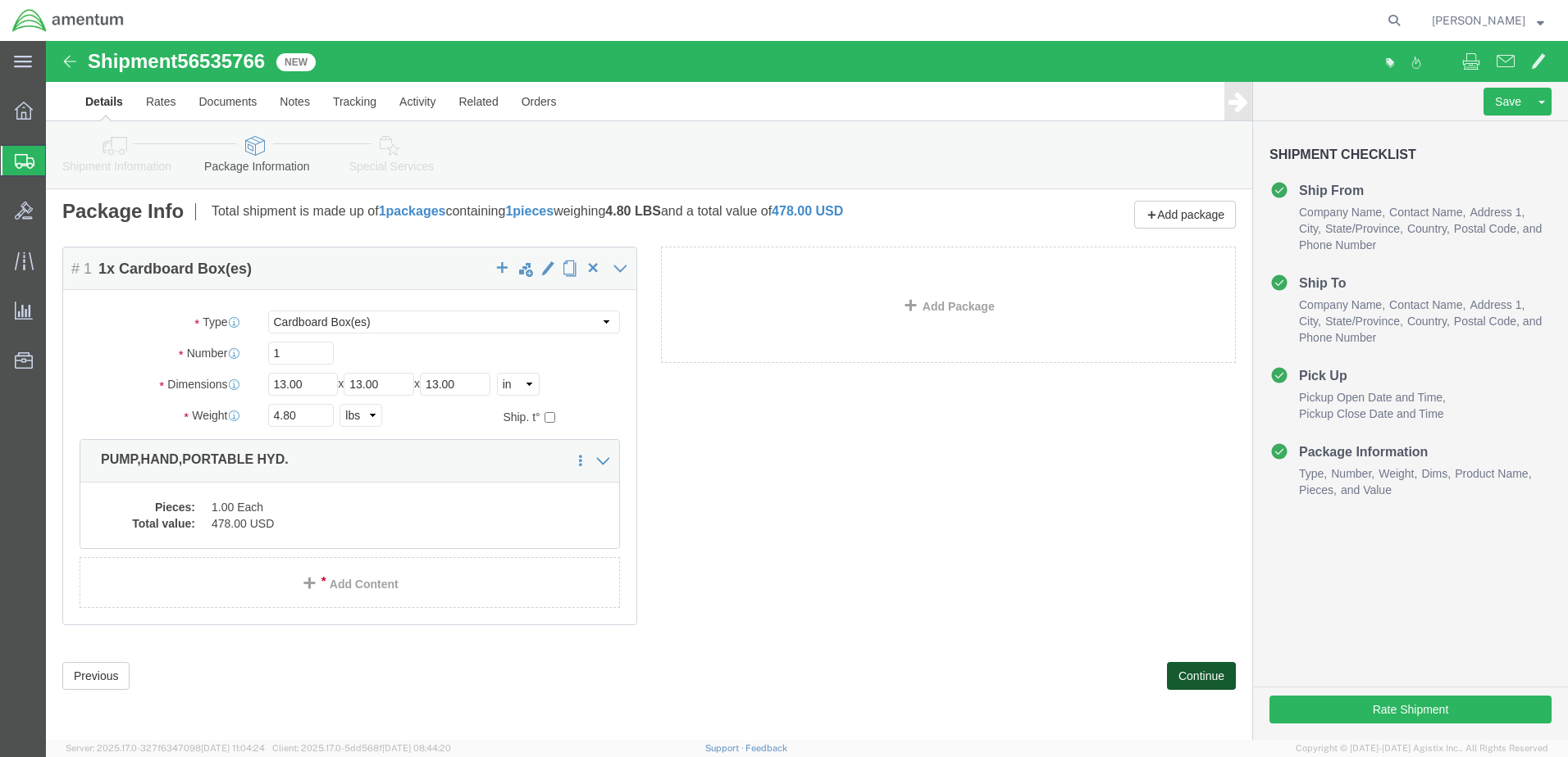
scroll to position [0, 0]
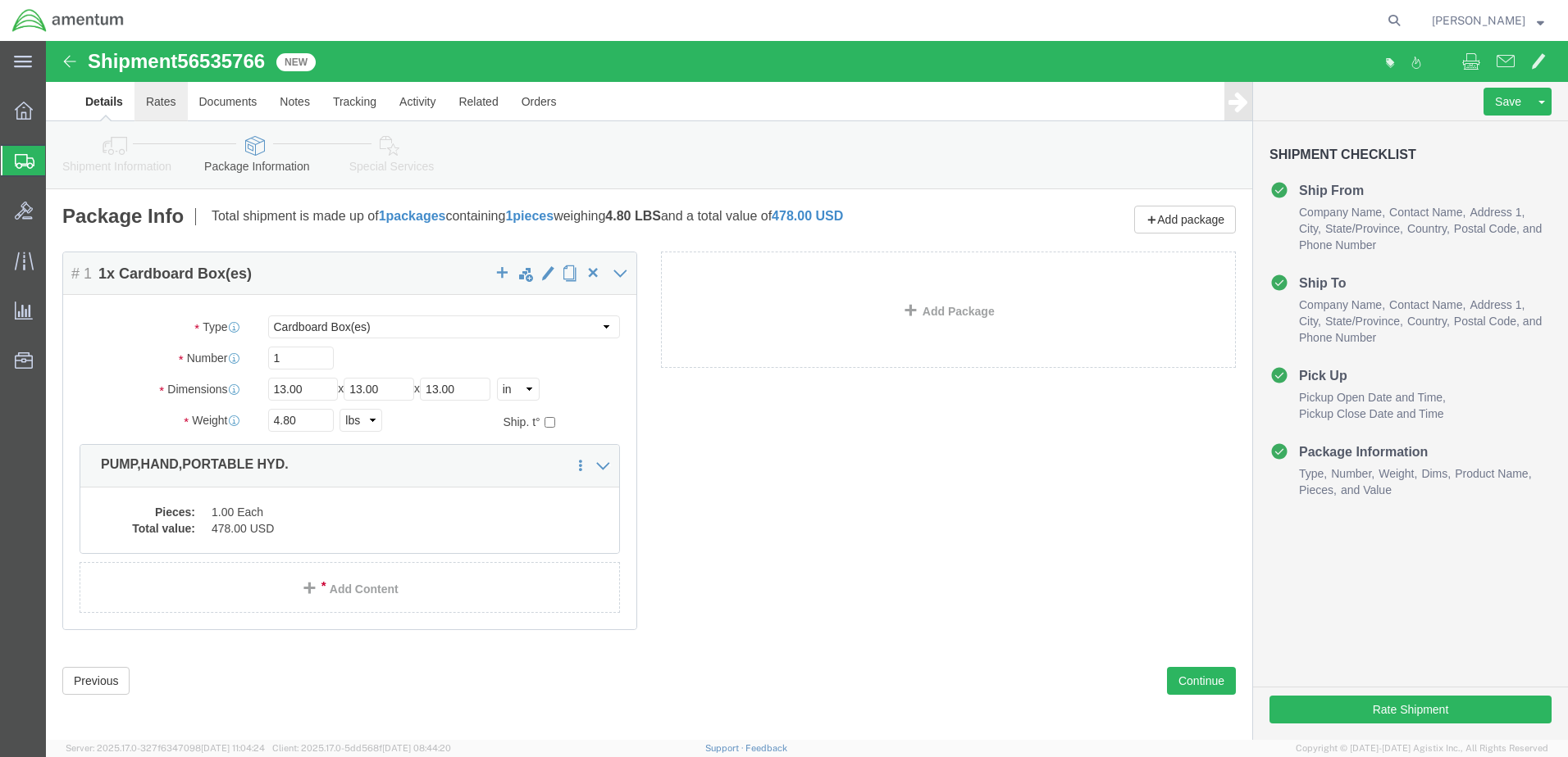
click link "Rates"
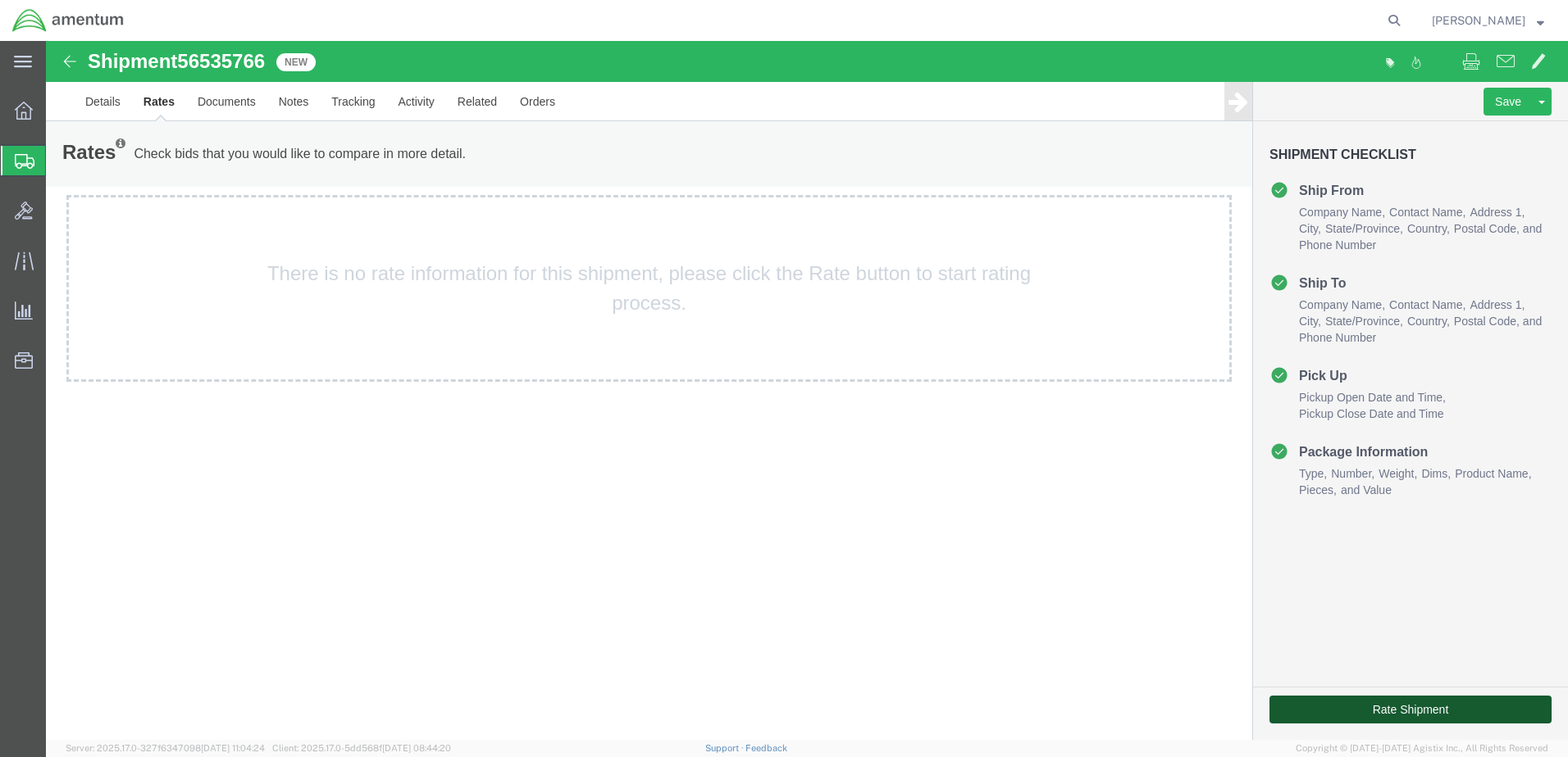
click at [1366, 704] on button "Rate Shipment" at bounding box center [1410, 709] width 282 height 28
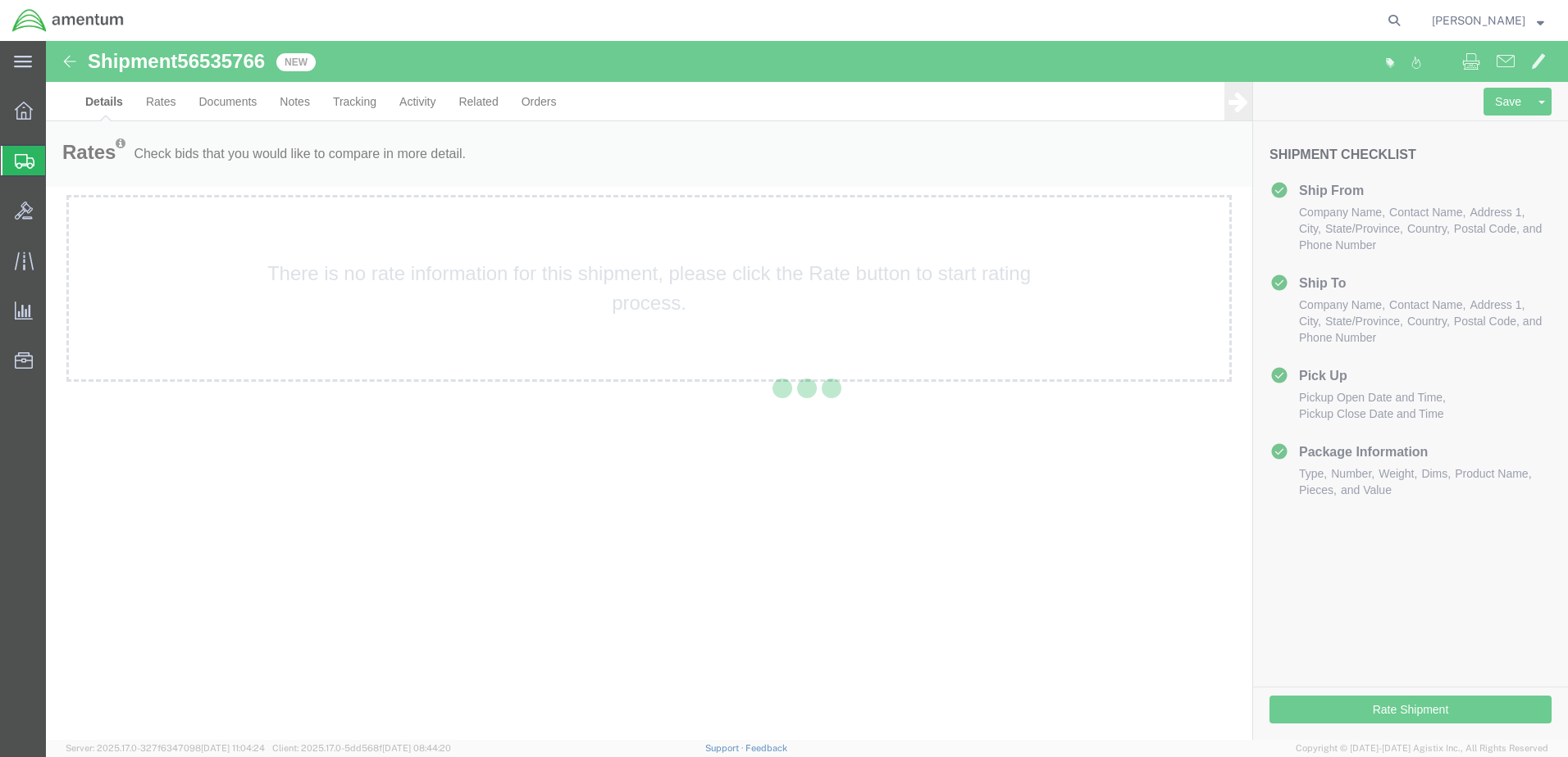
select select "42700"
select select "42701"
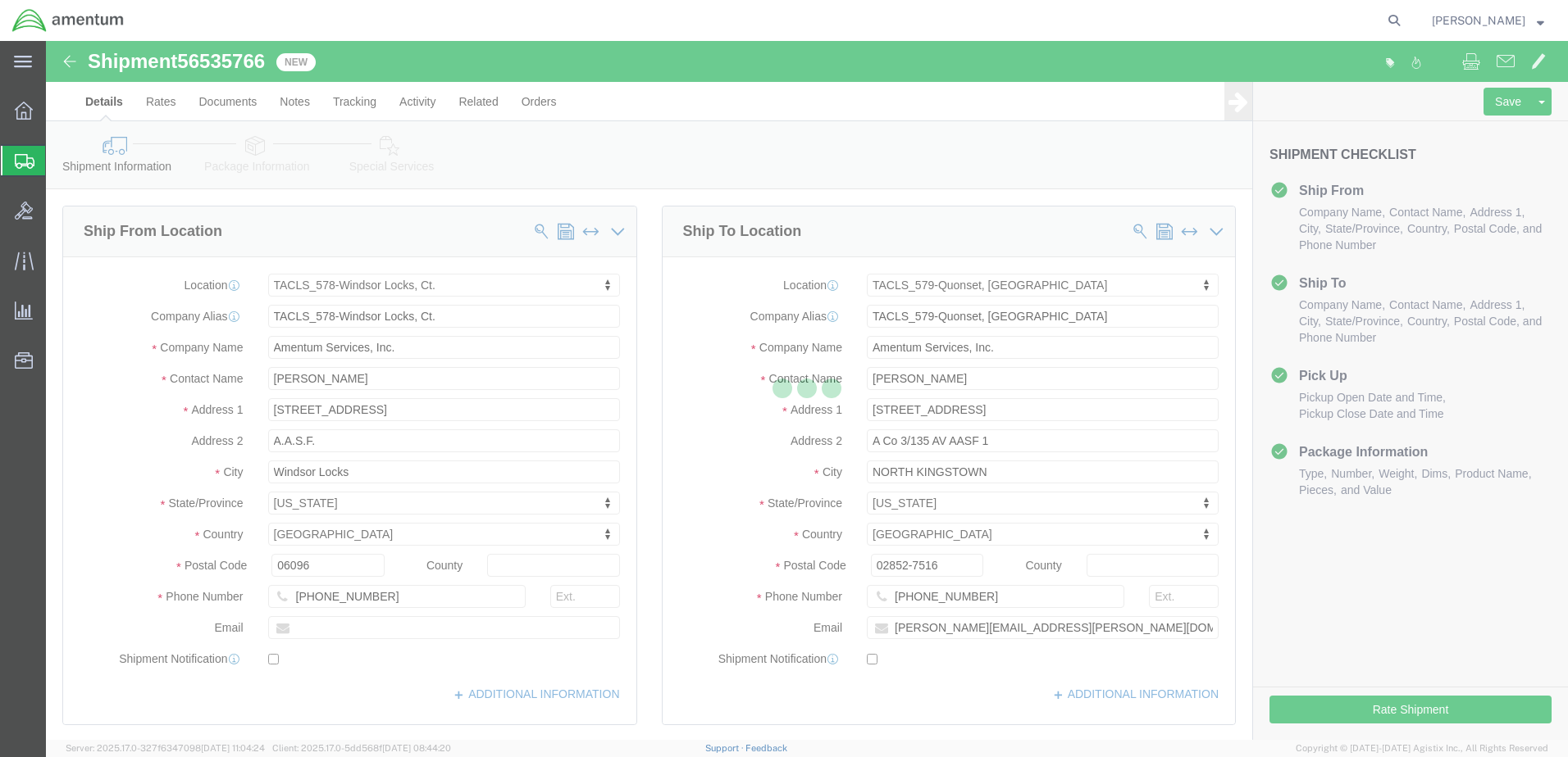
click at [248, 141] on div at bounding box center [807, 391] width 1522 height 699
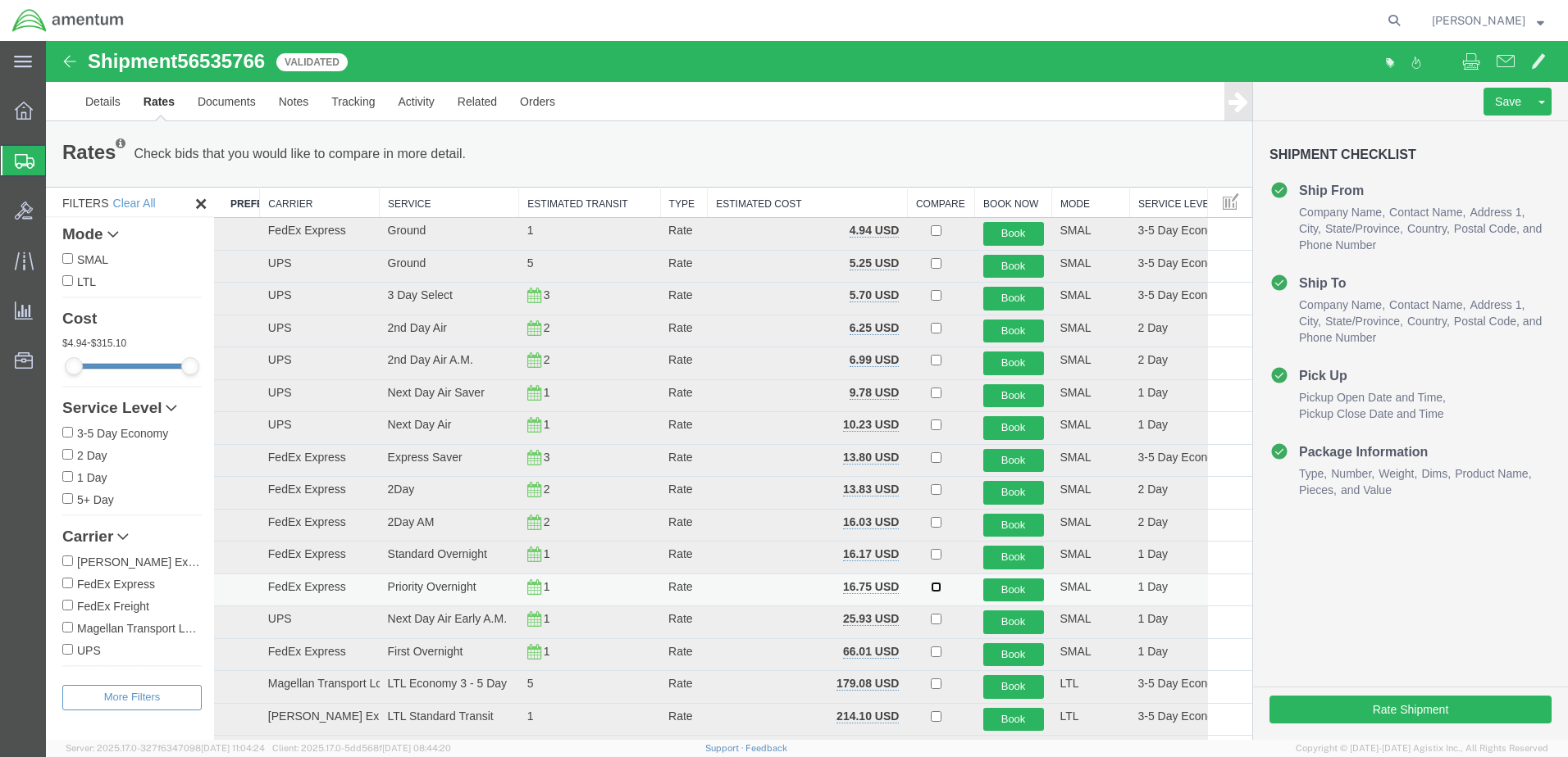
click at [931, 587] on input "checkbox" at bounding box center [936, 587] width 11 height 11
checkbox input "true"
click at [1003, 591] on button "Book" at bounding box center [1014, 591] width 61 height 24
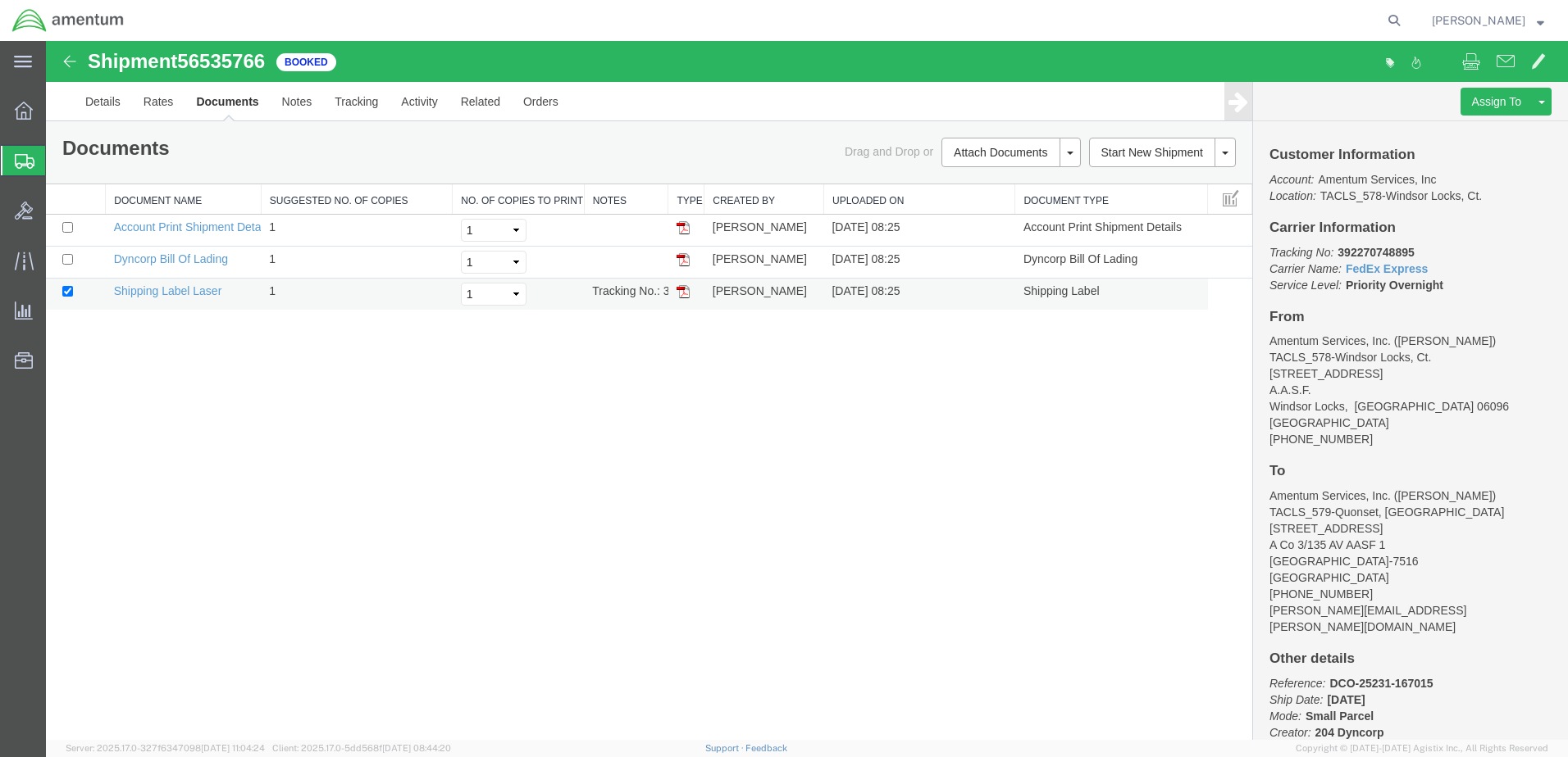
click at [689, 288] on img at bounding box center [683, 292] width 13 height 13
